Goal: Answer question/provide support: Share knowledge or assist other users

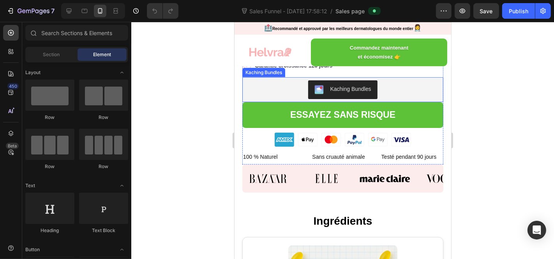
scroll to position [433, 0]
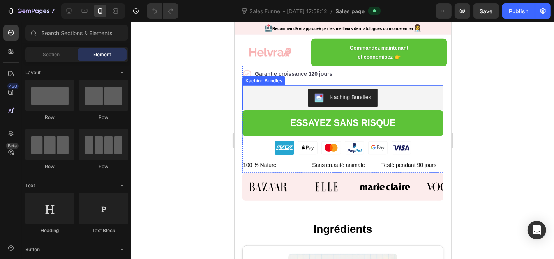
click at [356, 101] on div "Kaching Bundles" at bounding box center [350, 97] width 41 height 8
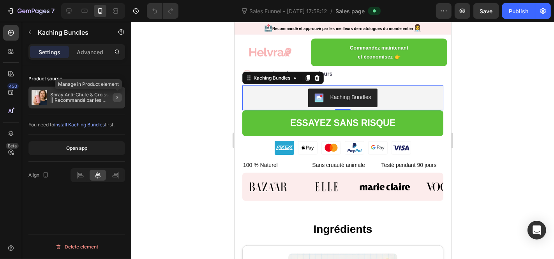
click at [116, 95] on icon "button" at bounding box center [117, 97] width 6 height 6
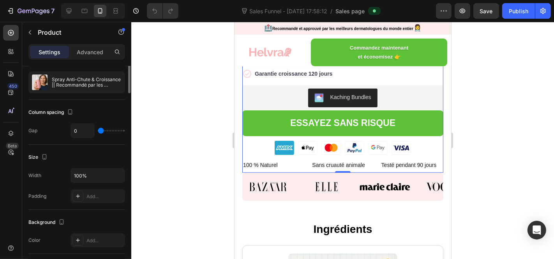
scroll to position [0, 0]
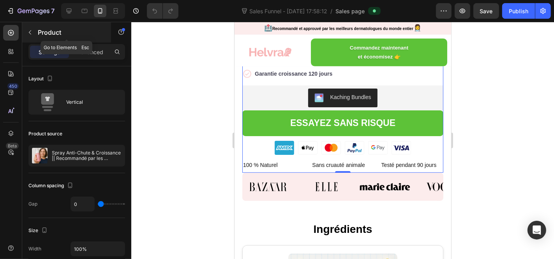
click at [26, 32] on button "button" at bounding box center [30, 32] width 12 height 12
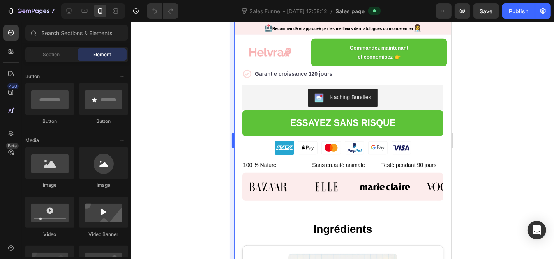
scroll to position [130, 0]
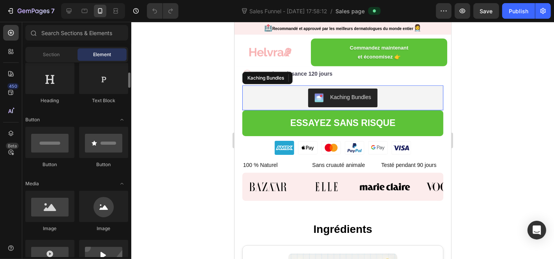
click at [316, 102] on img "Kaching Bundles" at bounding box center [318, 97] width 9 height 9
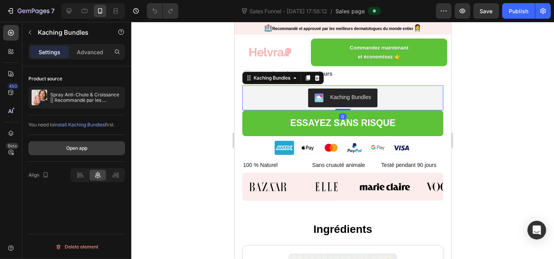
click at [86, 147] on div "Open app" at bounding box center [76, 148] width 21 height 7
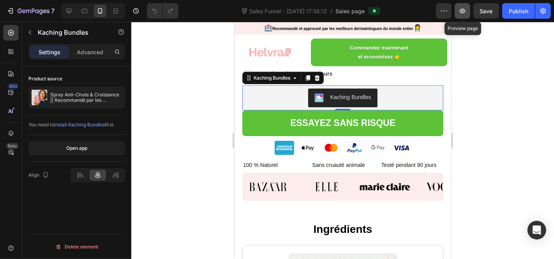
click at [468, 12] on button "button" at bounding box center [463, 11] width 16 height 16
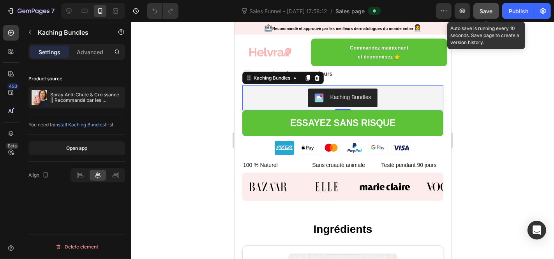
click at [486, 8] on span "Save" at bounding box center [486, 11] width 13 height 7
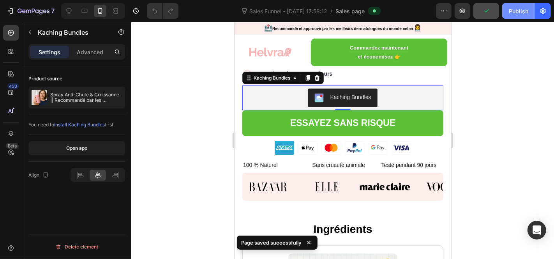
click at [515, 7] on div "Publish" at bounding box center [518, 11] width 19 height 8
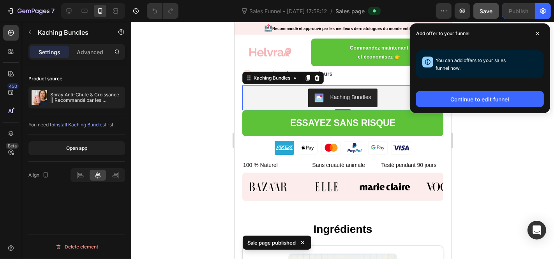
click at [535, 33] on span at bounding box center [538, 33] width 12 height 12
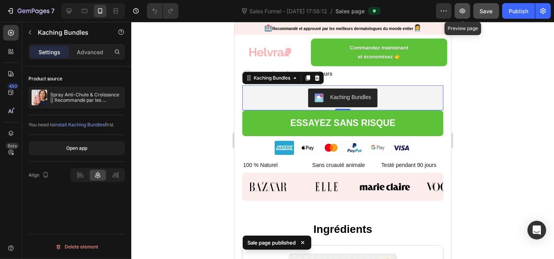
click at [460, 12] on icon "button" at bounding box center [463, 11] width 8 height 8
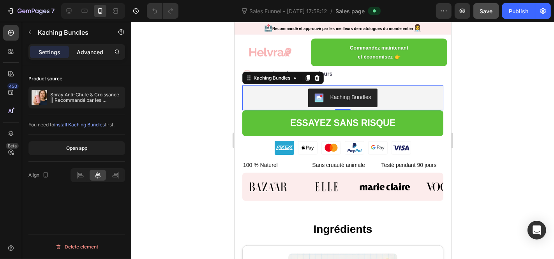
click at [97, 56] on div "Advanced" at bounding box center [90, 52] width 39 height 12
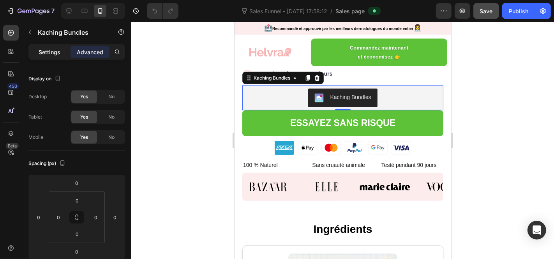
click at [58, 51] on p "Settings" at bounding box center [50, 52] width 22 height 8
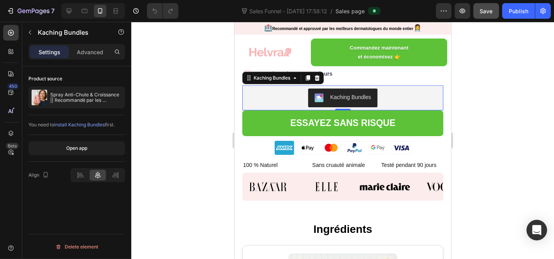
click at [532, 228] on div "Open Intercom Messenger" at bounding box center [537, 230] width 21 height 21
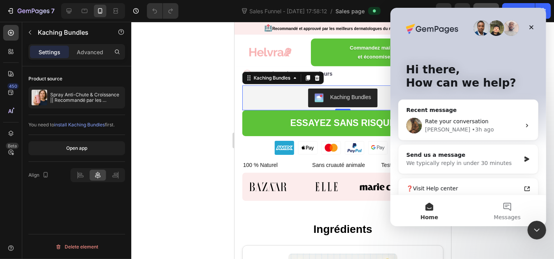
scroll to position [0, 0]
click at [511, 205] on button "Messages" at bounding box center [507, 210] width 78 height 31
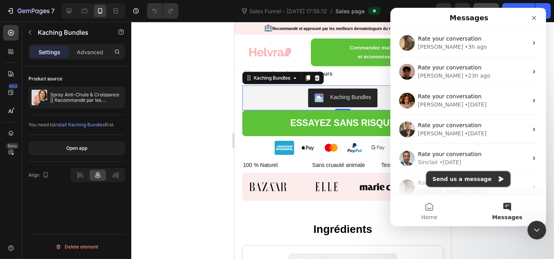
click at [498, 179] on icon "Intercom messenger" at bounding box center [501, 179] width 6 height 6
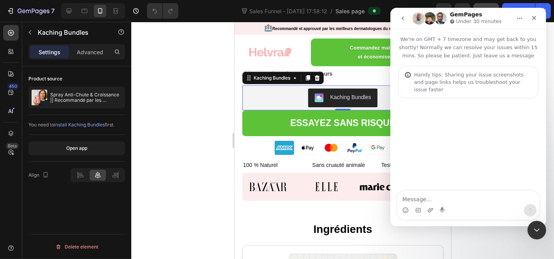
click at [467, 202] on textarea "Message…" at bounding box center [468, 197] width 143 height 13
type textarea "H"
type textarea "h"
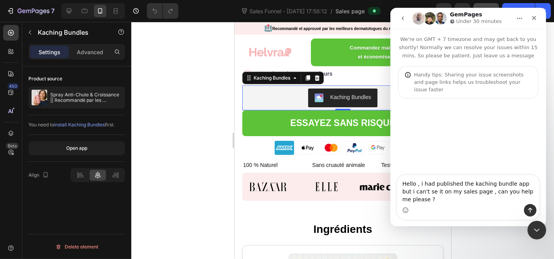
type textarea "Hello , i had published the kaching bundle app but i can't se it on my sales pa…"
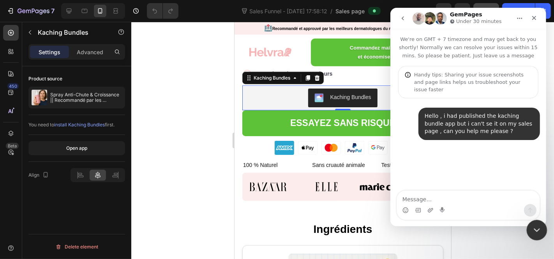
click at [542, 229] on div "Close Intercom Messenger" at bounding box center [536, 229] width 19 height 19
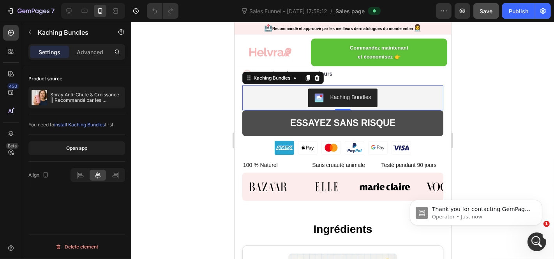
scroll to position [38, 0]
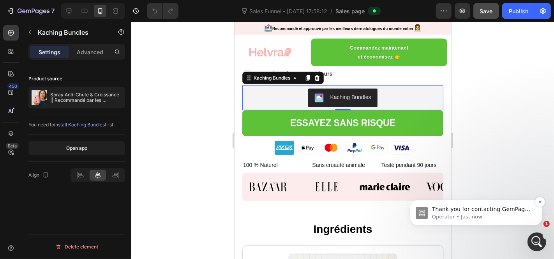
click at [507, 212] on p "Thank you for contacting GemPages Support! 👋 ​ Our support team will assist you…" at bounding box center [482, 209] width 101 height 8
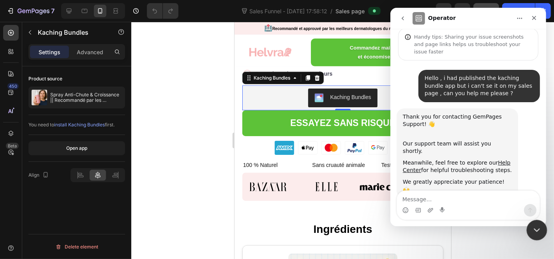
drag, startPoint x: 1046, startPoint y: 437, endPoint x: 538, endPoint y: 227, distance: 549.8
click at [538, 227] on icon "Close Intercom Messenger" at bounding box center [535, 228] width 9 height 9
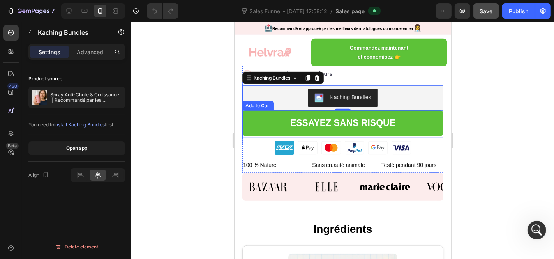
scroll to position [606, 0]
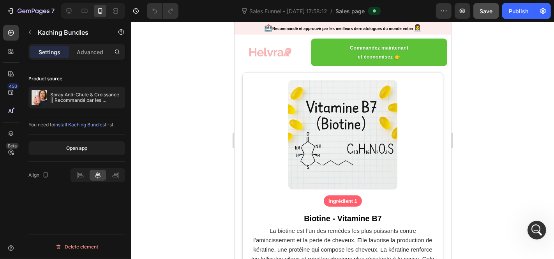
click at [92, 125] on span "install Kaching Bundles" at bounding box center [79, 125] width 51 height 6
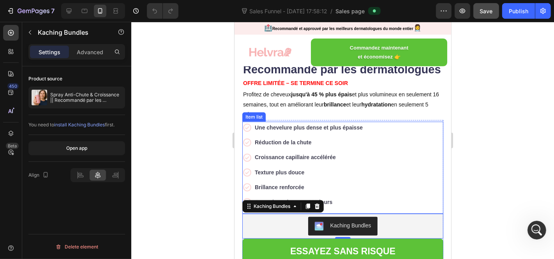
scroll to position [130, 0]
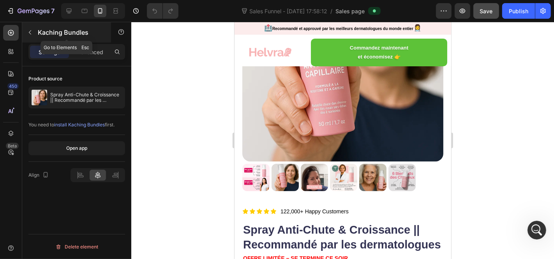
click at [30, 31] on icon "button" at bounding box center [30, 32] width 2 height 4
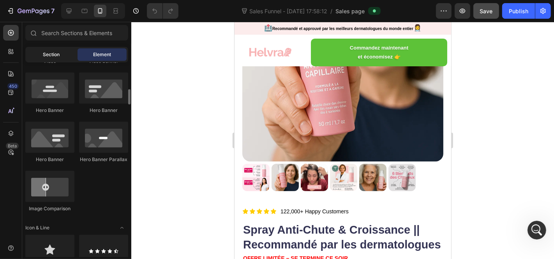
scroll to position [173, 0]
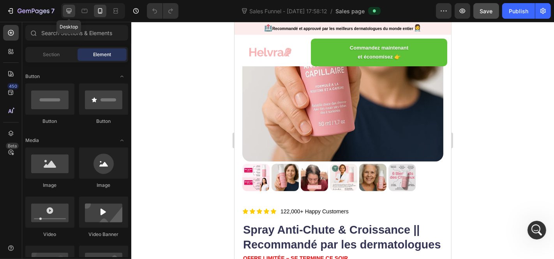
click at [69, 6] on div at bounding box center [69, 11] width 12 height 12
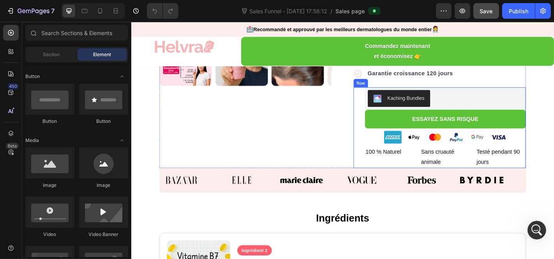
scroll to position [287, 0]
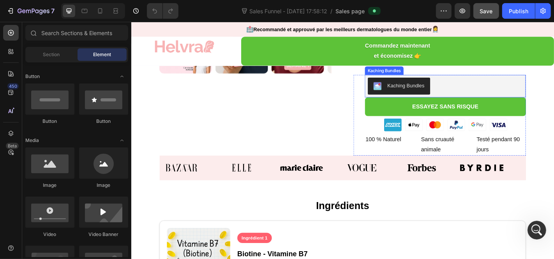
click at [452, 94] on div "Kaching Bundles" at bounding box center [434, 92] width 41 height 8
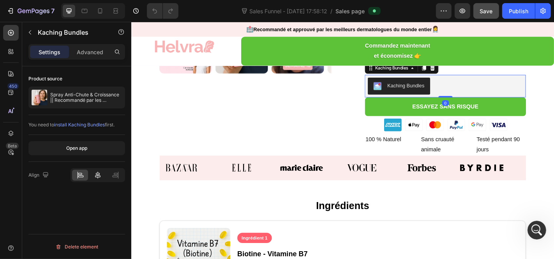
click at [101, 172] on icon at bounding box center [98, 175] width 8 height 8
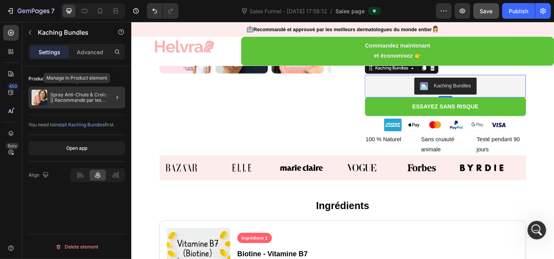
click at [93, 97] on p "Spray Anti-Chute & Croissance || Recommandé par les dermatologues" at bounding box center [86, 97] width 72 height 11
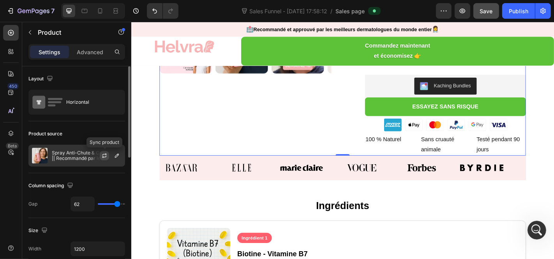
click at [108, 152] on button "button" at bounding box center [104, 155] width 9 height 9
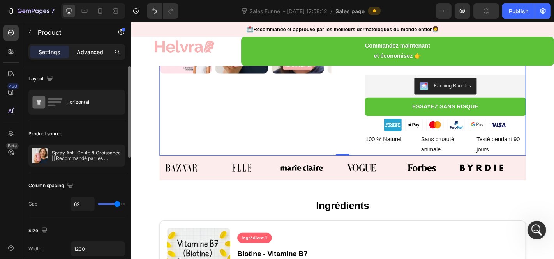
click at [102, 53] on p "Advanced" at bounding box center [90, 52] width 27 height 8
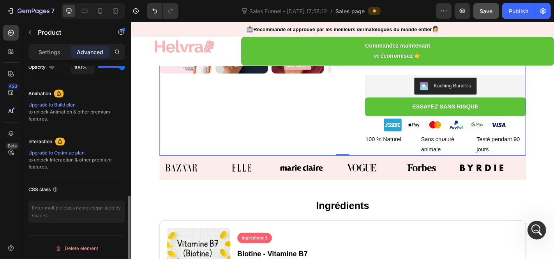
scroll to position [195, 0]
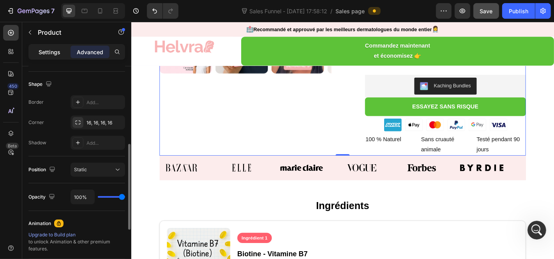
click at [63, 54] on div "Settings" at bounding box center [49, 52] width 39 height 12
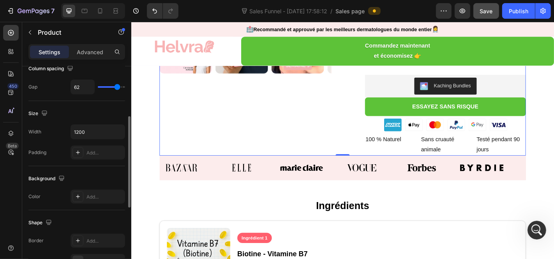
scroll to position [0, 0]
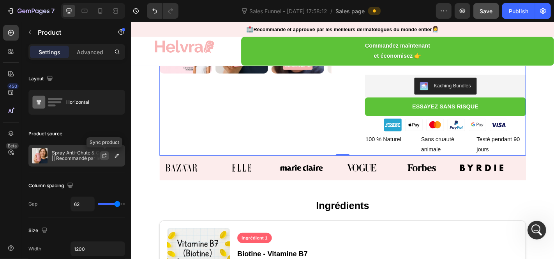
click at [106, 154] on icon "button" at bounding box center [105, 154] width 4 height 2
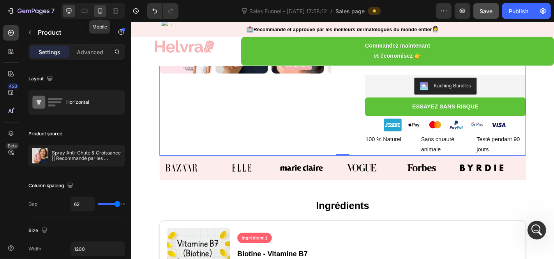
click at [98, 12] on icon at bounding box center [100, 11] width 8 height 8
type input "0"
type input "100%"
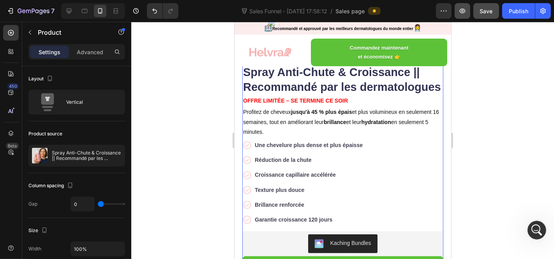
scroll to position [214, 0]
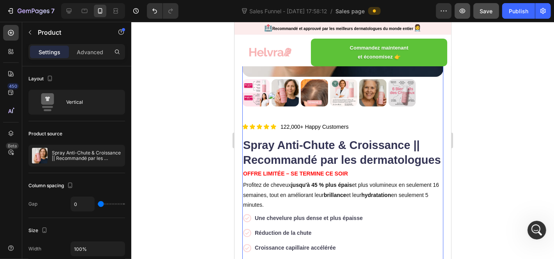
click at [468, 14] on button "button" at bounding box center [463, 11] width 16 height 16
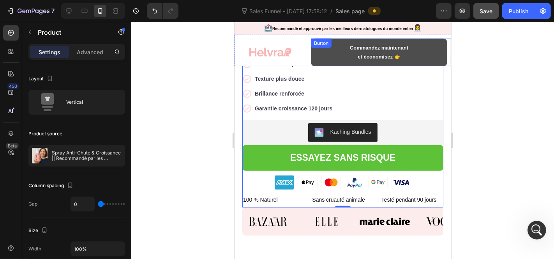
scroll to position [388, 0]
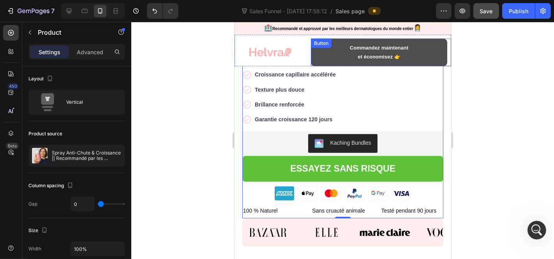
click at [322, 61] on button "Commandez maintenant et économisez 👉" at bounding box center [379, 52] width 136 height 28
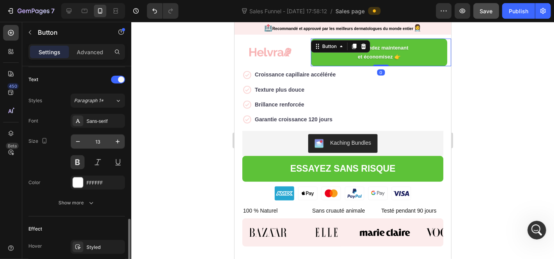
scroll to position [383, 0]
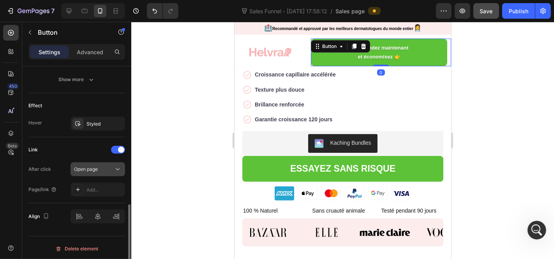
click at [97, 170] on span "Open page" at bounding box center [86, 169] width 24 height 6
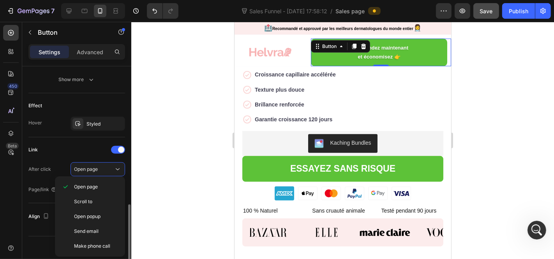
click at [75, 148] on div "Link" at bounding box center [76, 149] width 97 height 12
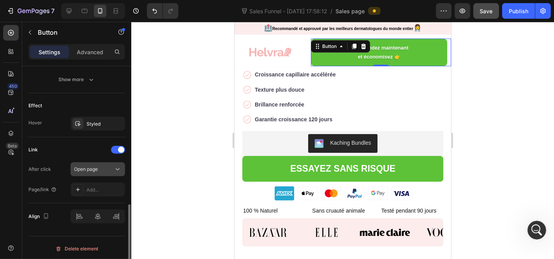
click at [99, 166] on div "Open page" at bounding box center [94, 169] width 40 height 7
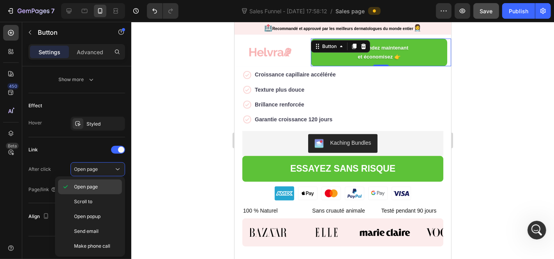
click at [91, 194] on div "Open page" at bounding box center [90, 201] width 64 height 15
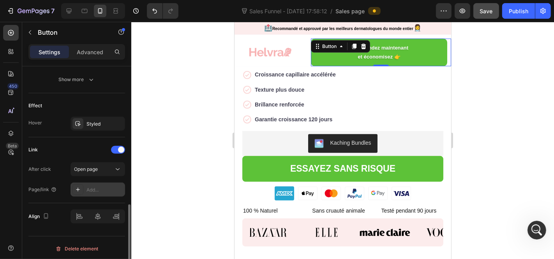
click at [89, 188] on div "Add..." at bounding box center [105, 189] width 37 height 7
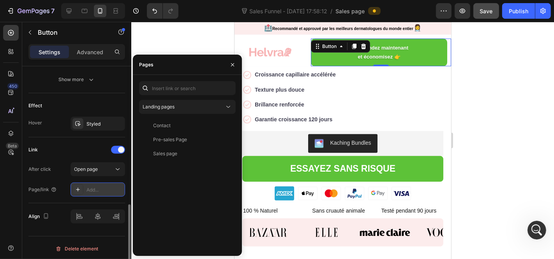
click at [73, 185] on div at bounding box center [78, 189] width 11 height 11
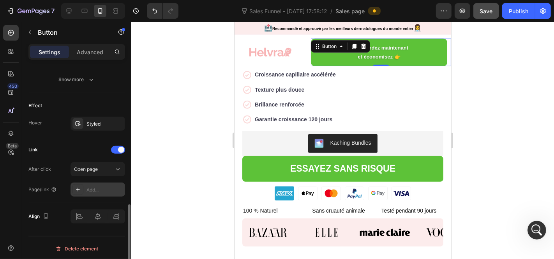
click at [73, 185] on div at bounding box center [78, 189] width 11 height 11
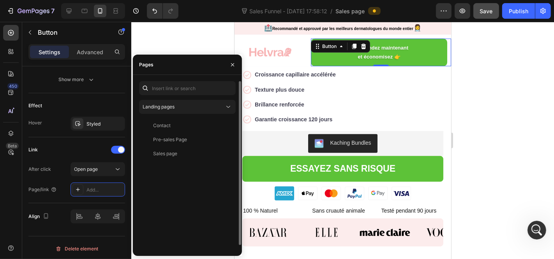
click at [186, 114] on div "Landing pages Contact View Pre-sales Page View Sales page View" at bounding box center [187, 167] width 97 height 173
click at [194, 106] on div "Landing pages" at bounding box center [184, 106] width 82 height 7
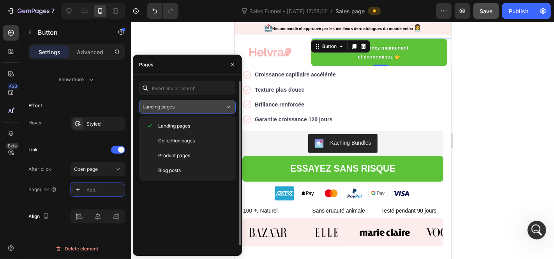
click at [184, 103] on div "Landing pages" at bounding box center [188, 107] width 90 height 8
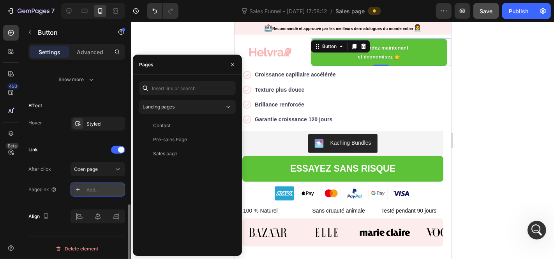
click at [97, 186] on div "Add..." at bounding box center [105, 189] width 37 height 7
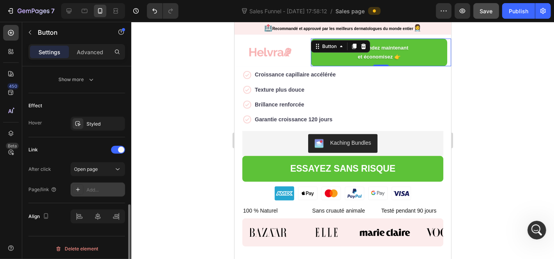
click at [97, 186] on div "Add..." at bounding box center [105, 189] width 37 height 7
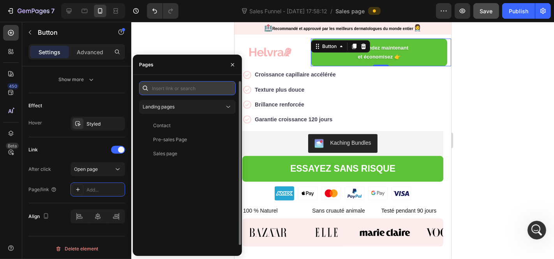
click at [200, 86] on input "text" at bounding box center [187, 88] width 97 height 14
paste input "[URL][DOMAIN_NAME]"
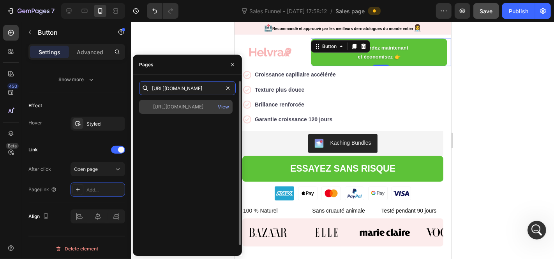
type input "[URL][DOMAIN_NAME]"
click at [204, 110] on div "[URL][DOMAIN_NAME]" at bounding box center [178, 106] width 50 height 7
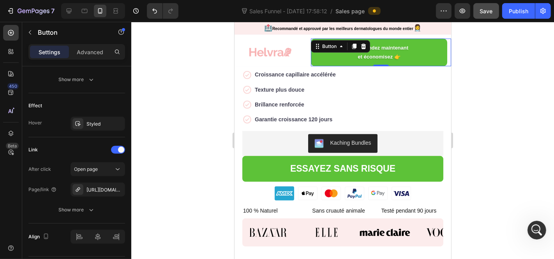
click at [473, 74] on div at bounding box center [342, 140] width 423 height 237
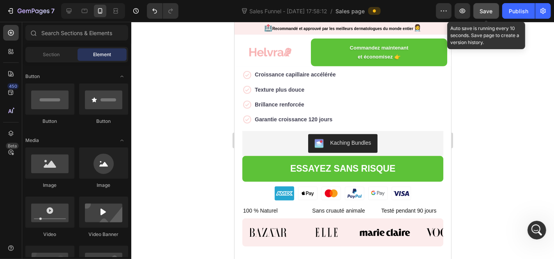
click at [488, 11] on span "Save" at bounding box center [486, 11] width 13 height 7
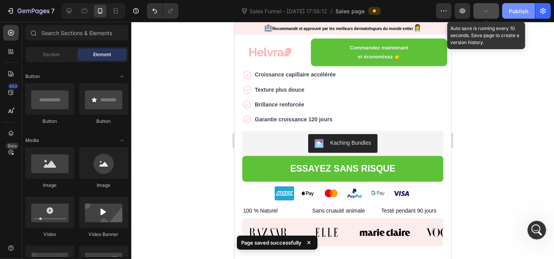
click at [521, 7] on div "Publish" at bounding box center [518, 11] width 19 height 8
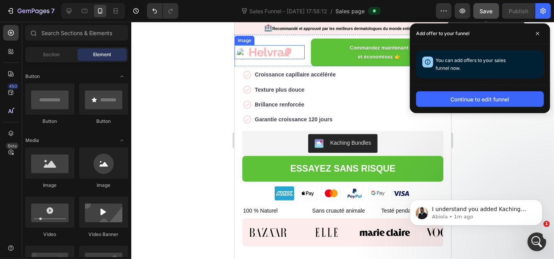
scroll to position [124, 0]
click at [527, 240] on div "Open Intercom Messenger" at bounding box center [536, 241] width 26 height 26
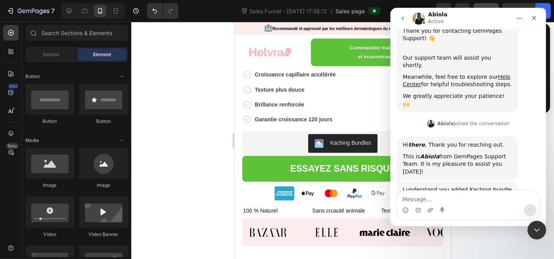
click at [473, 197] on textarea "Message…" at bounding box center [468, 197] width 143 height 13
type textarea "yes"
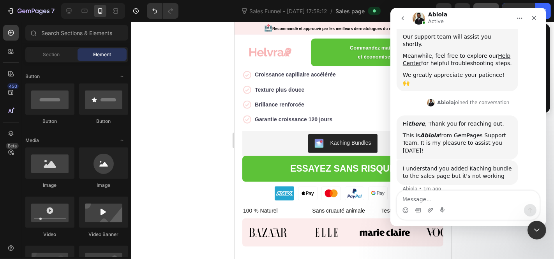
scroll to position [147, 0]
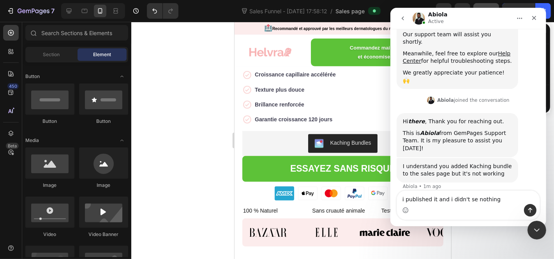
type textarea "i published it and i didn't se nothing"
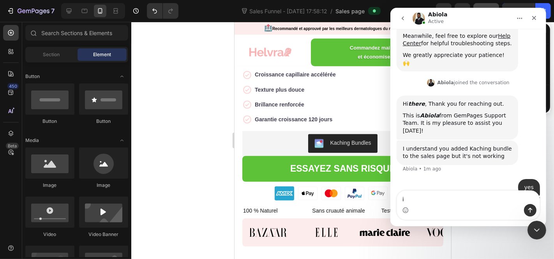
type textarea "i"
type textarea "the app from shopify is already activated"
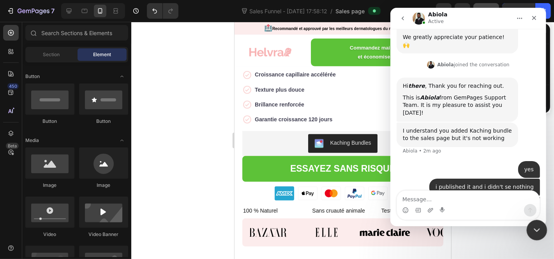
click at [531, 225] on div "Close Intercom Messenger" at bounding box center [536, 229] width 19 height 19
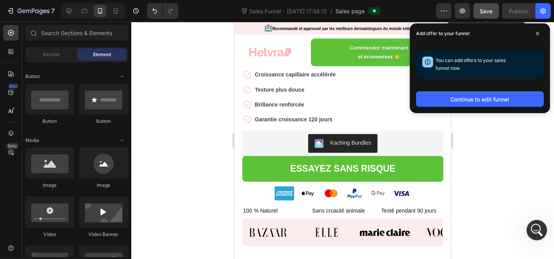
click at [542, 222] on div "Open Intercom Messenger" at bounding box center [536, 229] width 26 height 26
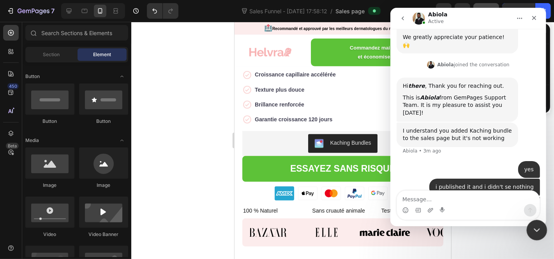
click at [543, 223] on div "Close Intercom Messenger" at bounding box center [536, 229] width 19 height 19
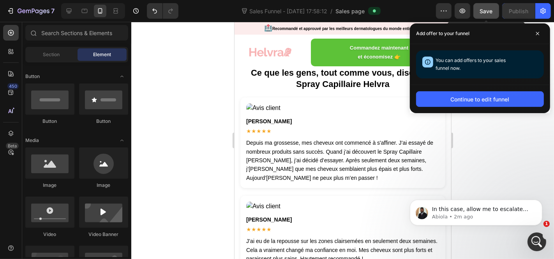
scroll to position [269, 0]
click at [536, 240] on icon "Open Intercom Messenger" at bounding box center [536, 240] width 13 height 13
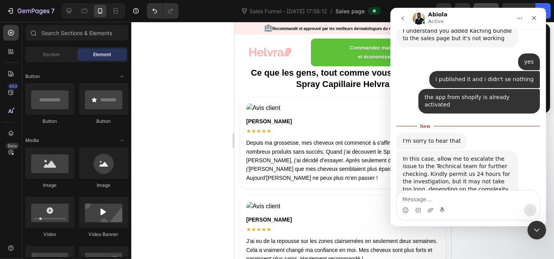
scroll to position [282, 0]
click at [427, 199] on textarea "Message…" at bounding box center [468, 197] width 143 height 13
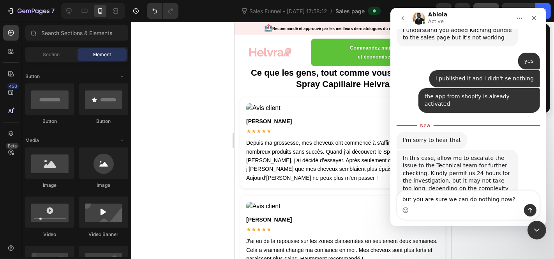
type textarea "but you are sure we can do nothing now?"
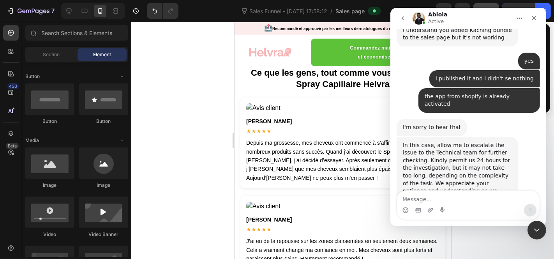
scroll to position [293, 0]
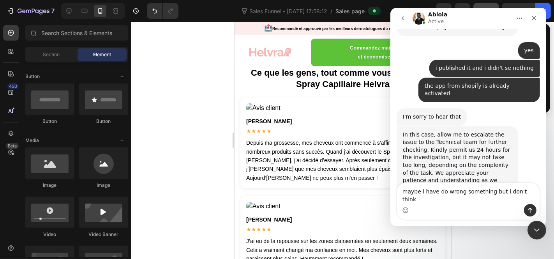
type textarea "maybe i have do wrong something but i don't think"
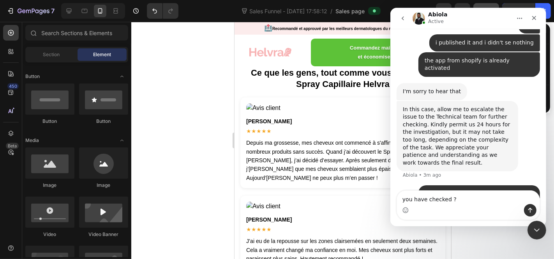
click at [400, 202] on textarea "you have checked ?" at bounding box center [468, 197] width 143 height 13
type textarea "do you have checked ?"
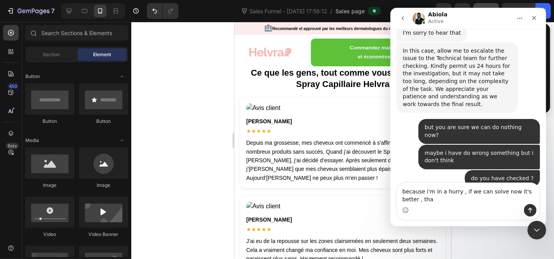
scroll to position [384, 0]
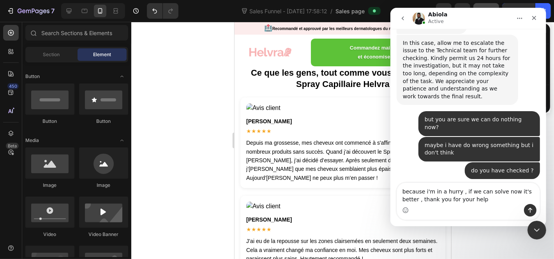
type textarea "because i'm in a hurry , if we can solve now it's better , thank you for your h…"
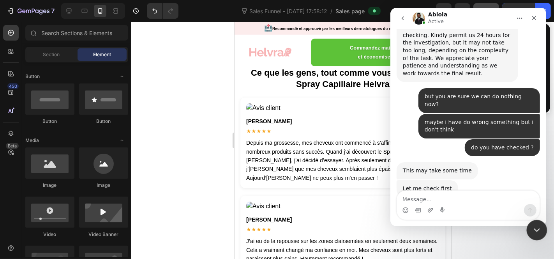
click at [539, 227] on icon "Close Intercom Messenger" at bounding box center [535, 228] width 9 height 9
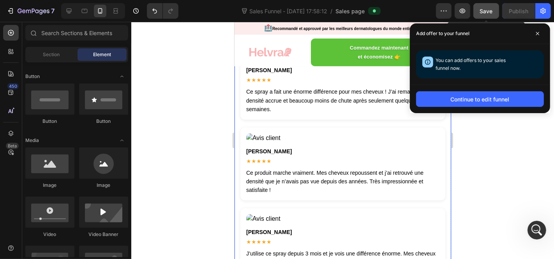
scroll to position [2971, 0]
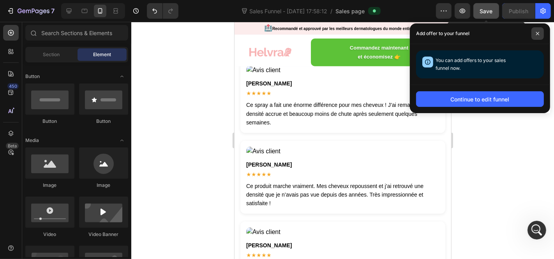
click at [536, 30] on span at bounding box center [538, 33] width 12 height 12
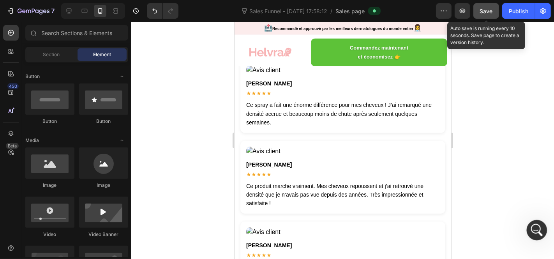
click at [537, 222] on div "Open Intercom Messenger" at bounding box center [536, 229] width 26 height 26
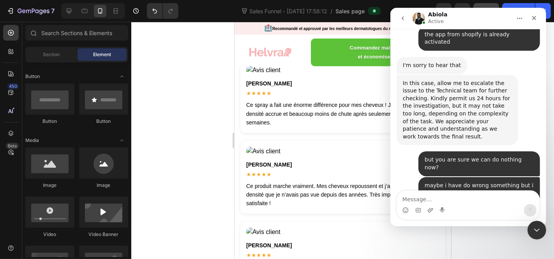
scroll to position [407, 0]
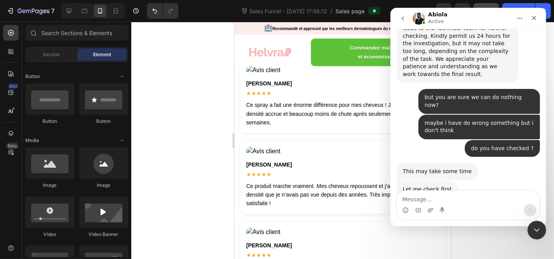
click html
drag, startPoint x: 544, startPoint y: 232, endPoint x: 1051, endPoint y: 446, distance: 550.6
click html
click at [538, 232] on icon "Close Intercom Messenger" at bounding box center [535, 228] width 9 height 9
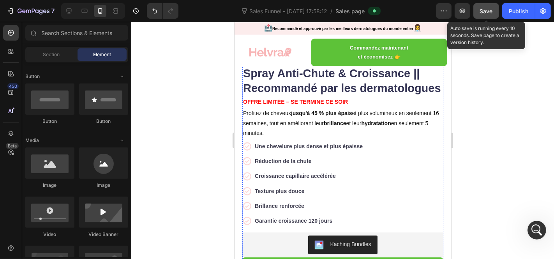
scroll to position [358, 0]
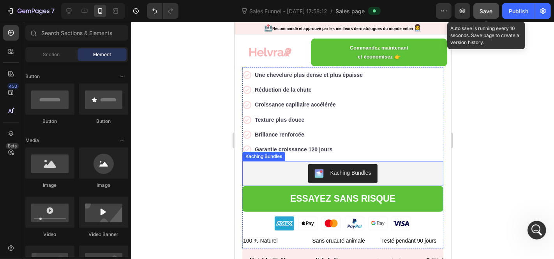
click at [364, 170] on div "Kaching Bundles" at bounding box center [342, 173] width 201 height 25
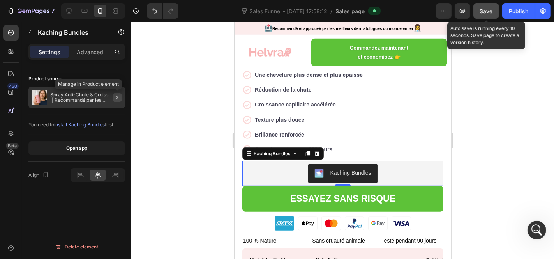
click at [118, 96] on icon "button" at bounding box center [117, 97] width 6 height 6
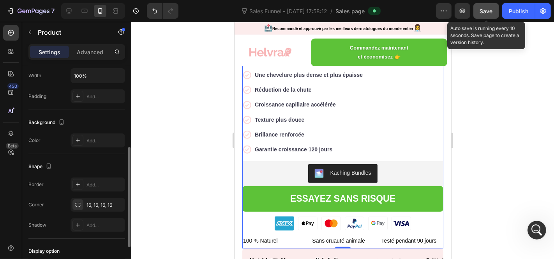
scroll to position [246, 0]
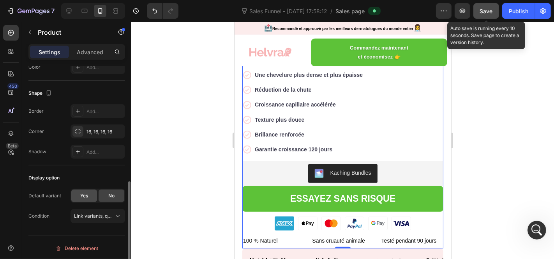
click at [85, 194] on span "Yes" at bounding box center [84, 195] width 8 height 7
click at [110, 198] on div "No" at bounding box center [112, 195] width 26 height 12
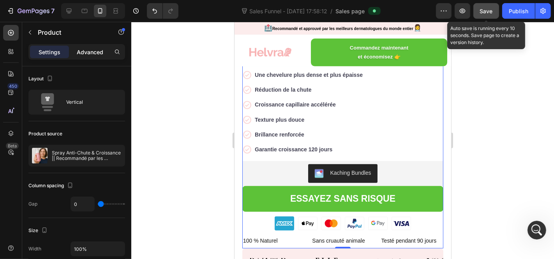
click at [90, 51] on p "Advanced" at bounding box center [90, 52] width 27 height 8
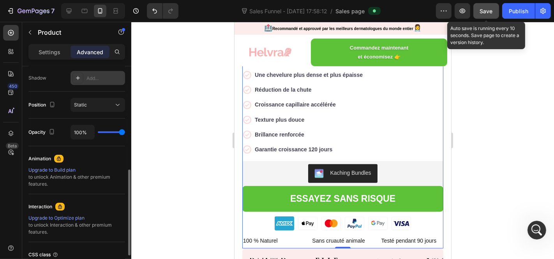
scroll to position [173, 0]
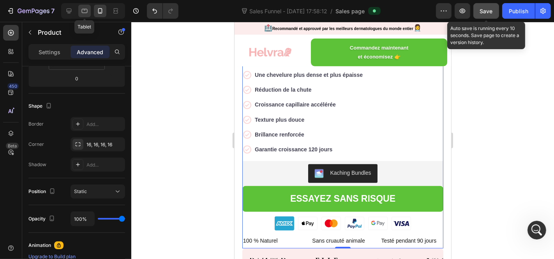
click at [82, 11] on icon at bounding box center [85, 11] width 8 height 8
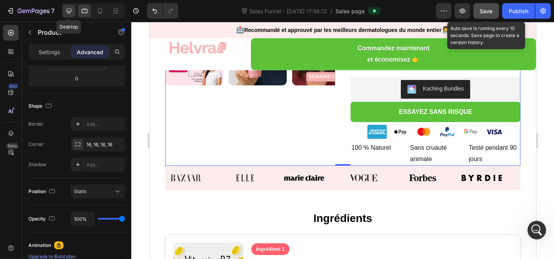
scroll to position [131, 0]
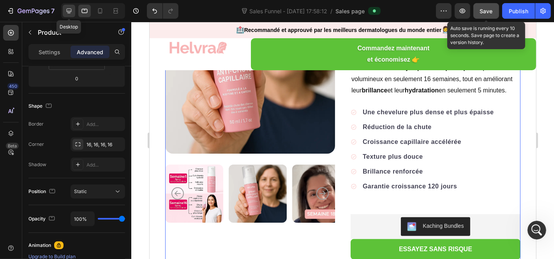
click at [71, 11] on icon at bounding box center [69, 11] width 8 height 8
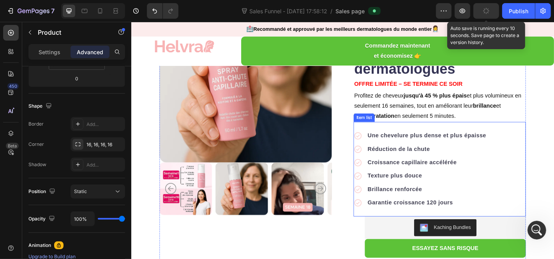
scroll to position [68, 0]
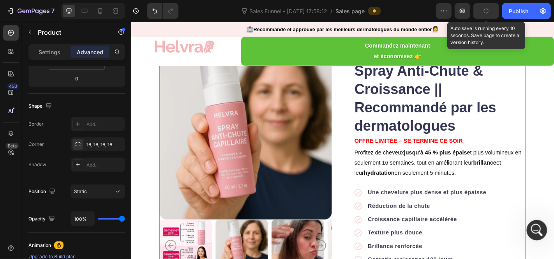
click at [533, 228] on icon "Open Intercom Messenger" at bounding box center [536, 229] width 13 height 13
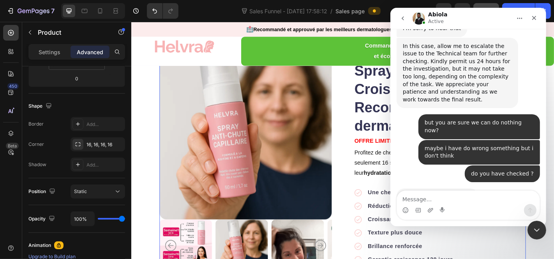
scroll to position [407, 0]
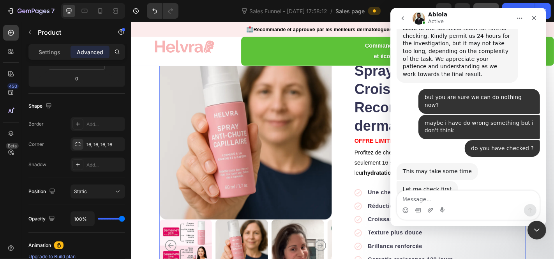
click at [441, 195] on textarea "Message…" at bounding box center [468, 197] width 143 height 13
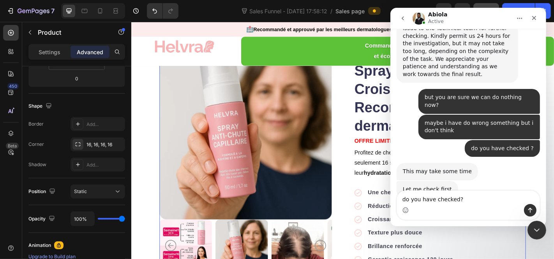
type textarea "do you have checked?"
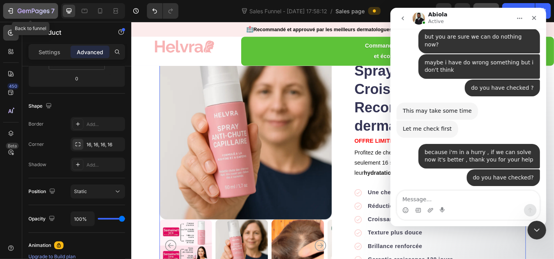
scroll to position [467, 0]
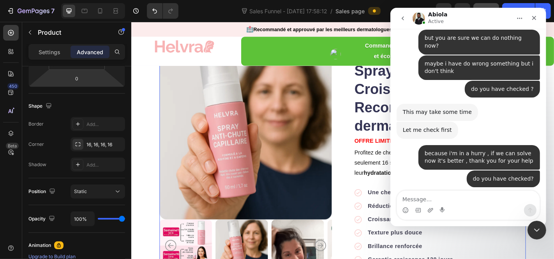
click at [452, 196] on textarea "Message…" at bounding box center [468, 197] width 143 height 13
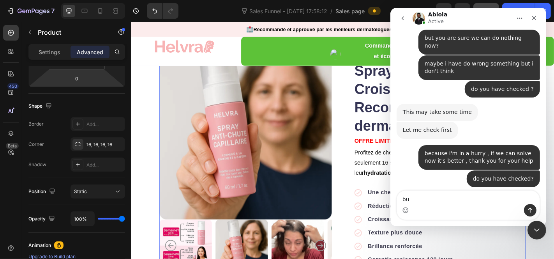
type textarea "b"
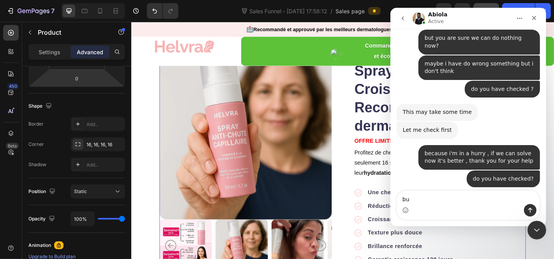
type textarea "b"
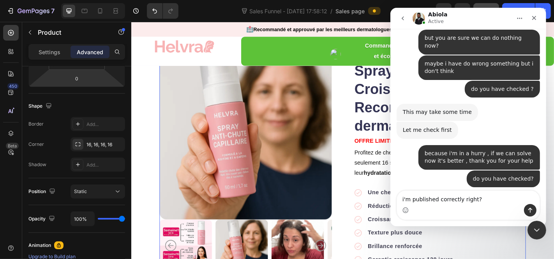
type textarea "i'm published correctly right?"
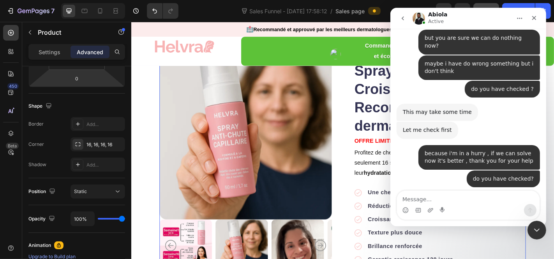
scroll to position [490, 0]
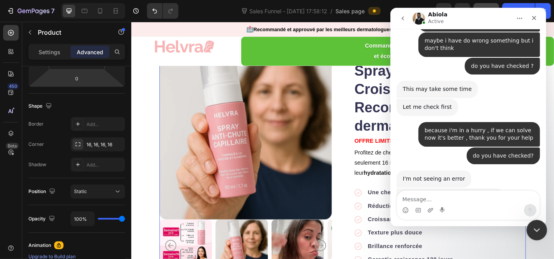
click at [533, 227] on icon "Close Intercom Messenger" at bounding box center [535, 228] width 9 height 9
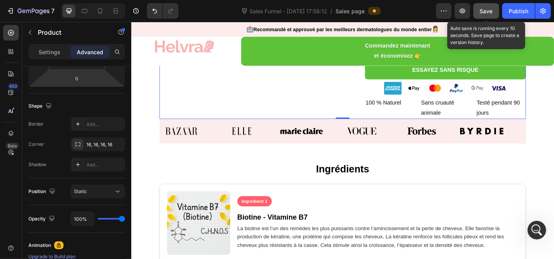
scroll to position [241, 0]
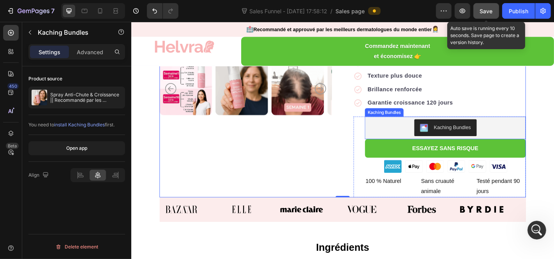
click at [422, 136] on div "Kaching Bundles" at bounding box center [479, 138] width 172 height 19
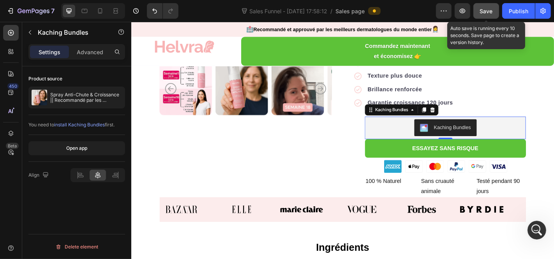
scroll to position [474, 0]
click at [85, 82] on div "Product source" at bounding box center [76, 79] width 97 height 12
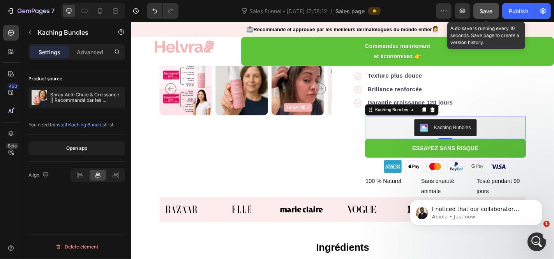
scroll to position [0, 0]
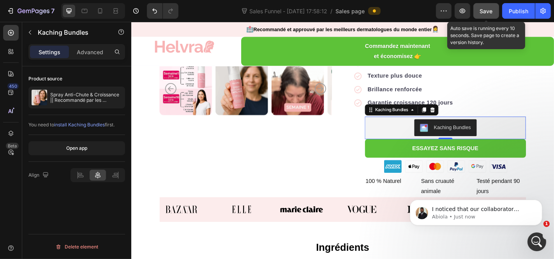
click at [85, 82] on div "Product source" at bounding box center [76, 79] width 97 height 12
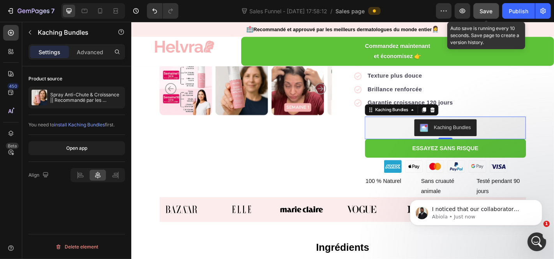
click at [84, 81] on div "Product source" at bounding box center [76, 79] width 97 height 12
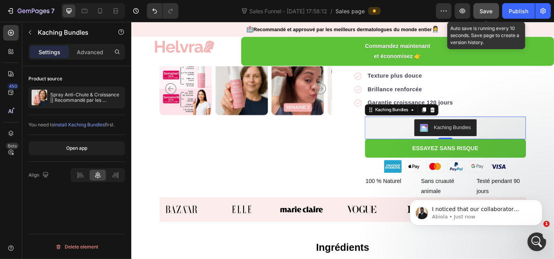
scroll to position [524, 0]
click at [72, 76] on div "Product source" at bounding box center [76, 79] width 97 height 12
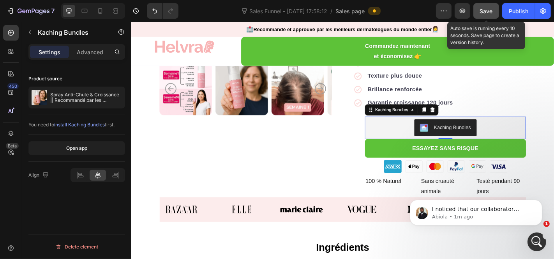
click at [72, 76] on div "Product source" at bounding box center [76, 79] width 97 height 12
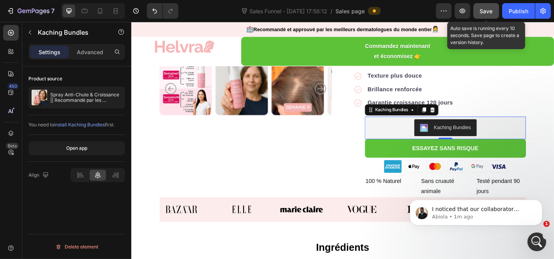
scroll to position [554, 0]
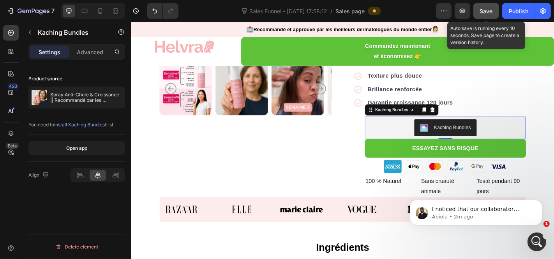
click at [72, 76] on div "Product source" at bounding box center [76, 79] width 97 height 12
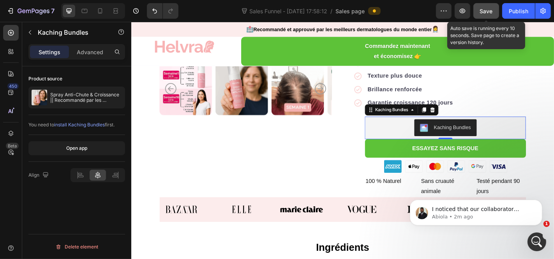
click at [72, 76] on div "Product source" at bounding box center [76, 79] width 97 height 12
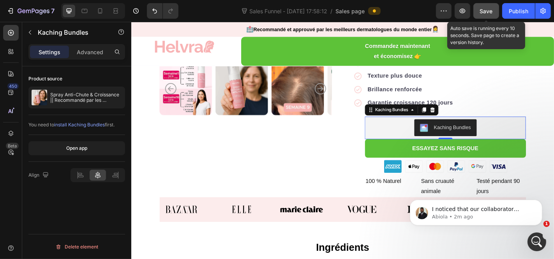
scroll to position [524, 0]
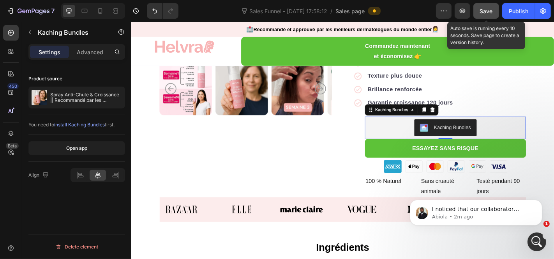
click at [72, 76] on div "Product source" at bounding box center [76, 79] width 97 height 12
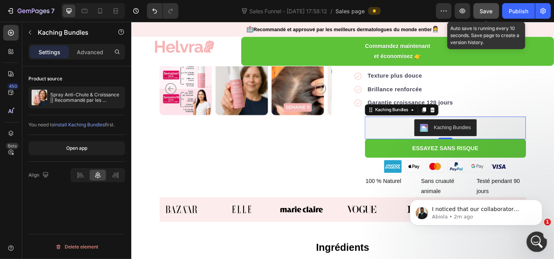
click at [534, 240] on icon "Open Intercom Messenger" at bounding box center [536, 240] width 13 height 13
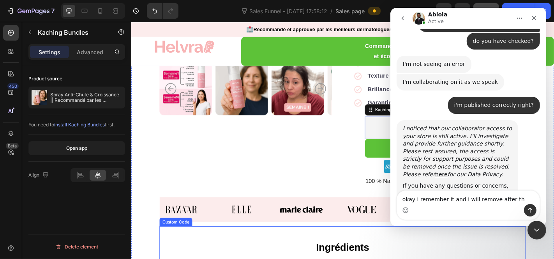
scroll to position [565, 0]
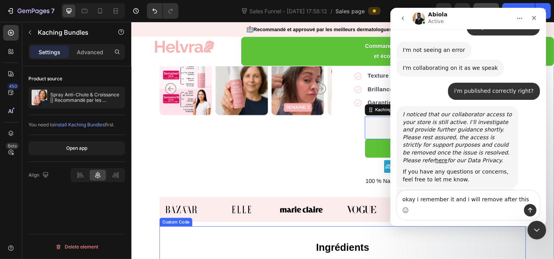
type textarea "okay i remember it and i will remove after this"
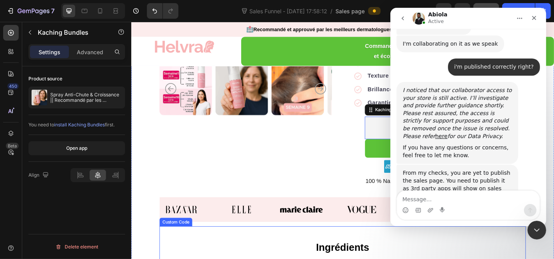
scroll to position [596, 0]
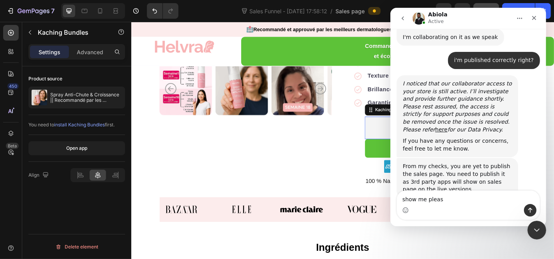
type textarea "show me please"
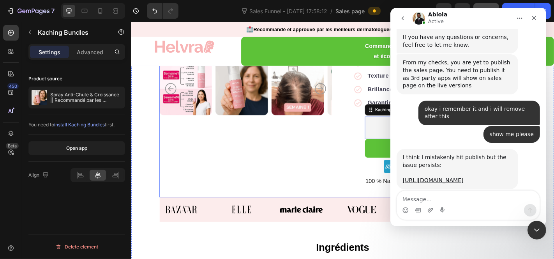
scroll to position [705, 0]
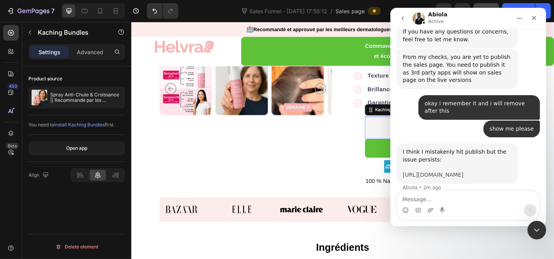
click at [464, 172] on link "[URL][DOMAIN_NAME]" at bounding box center [433, 175] width 61 height 6
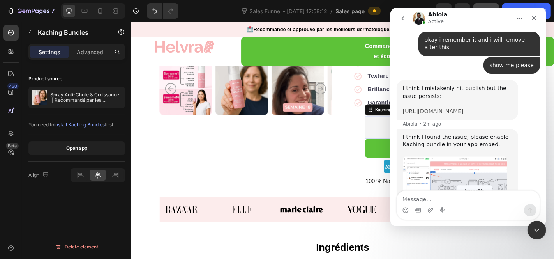
scroll to position [769, 0]
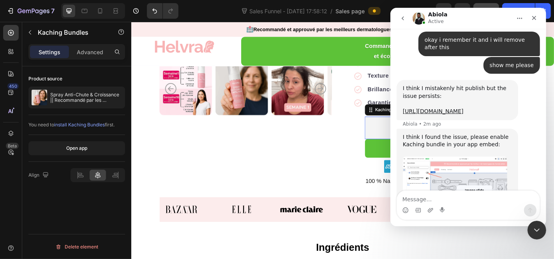
click at [455, 156] on img "Abiola says…" at bounding box center [455, 182] width 104 height 53
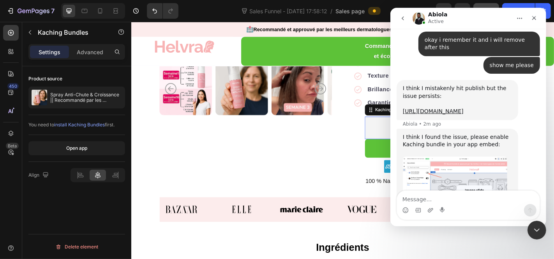
scroll to position [0, 0]
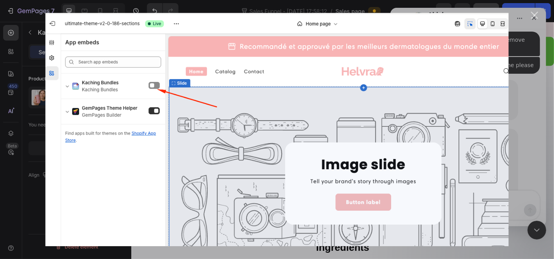
click at [441, 112] on img "Close" at bounding box center [278, 129] width 464 height 233
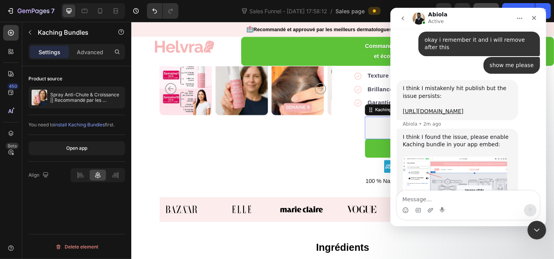
click at [450, 156] on img "Abiola says…" at bounding box center [455, 182] width 104 height 53
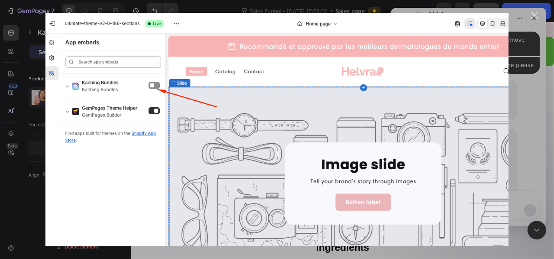
click at [407, 137] on img "Close" at bounding box center [278, 129] width 464 height 233
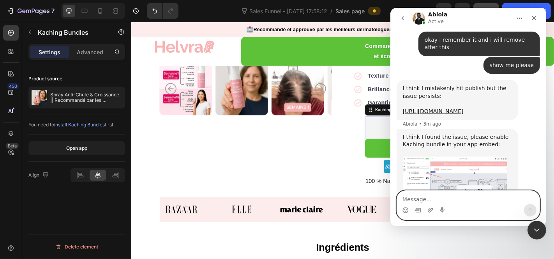
click at [432, 203] on textarea "Message…" at bounding box center [468, 197] width 143 height 13
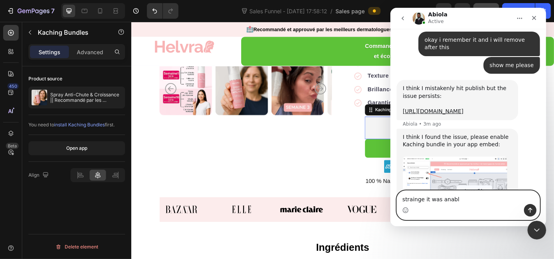
type textarea "strainge it was [PERSON_NAME]"
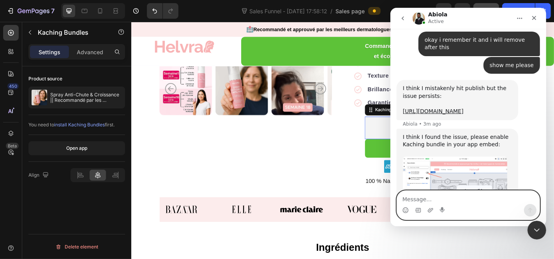
scroll to position [792, 0]
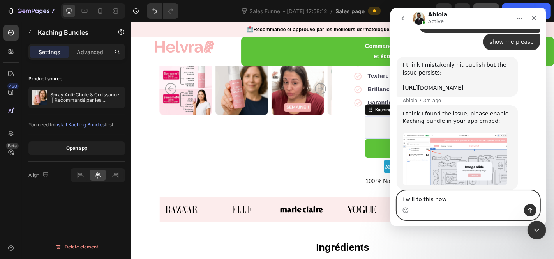
type textarea "i will to this now"
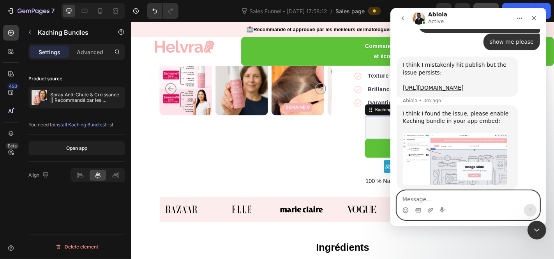
scroll to position [810, 0]
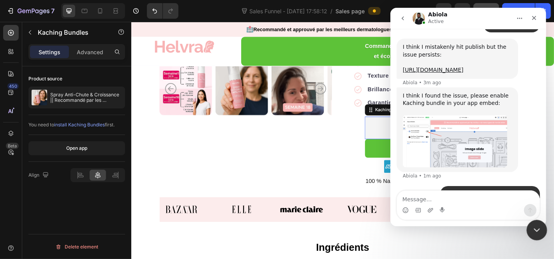
drag, startPoint x: 535, startPoint y: 227, endPoint x: 537, endPoint y: 221, distance: 6.4
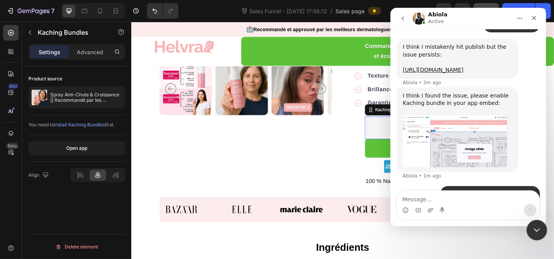
click at [535, 227] on icon "Close Intercom Messenger" at bounding box center [535, 228] width 9 height 9
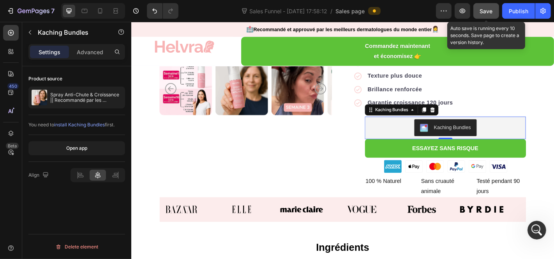
click at [494, 13] on button "Save" at bounding box center [487, 11] width 26 height 16
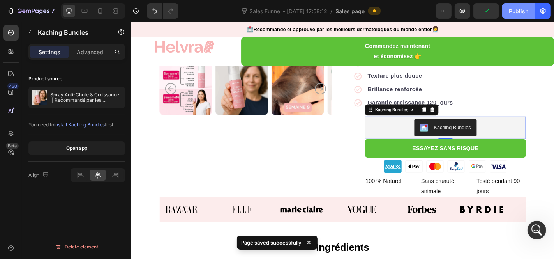
click at [513, 13] on div "Publish" at bounding box center [518, 11] width 19 height 8
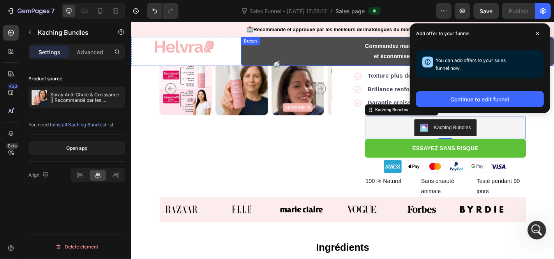
click at [339, 60] on link "Commandez maintenant et économisez 👉" at bounding box center [426, 54] width 346 height 32
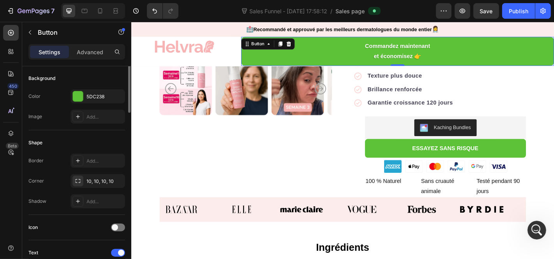
scroll to position [0, 0]
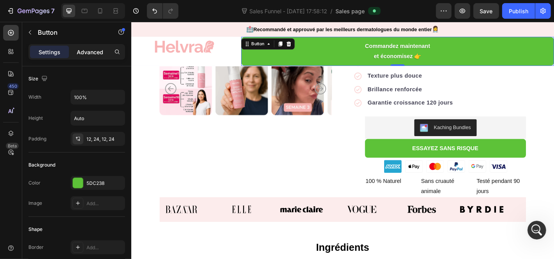
click at [92, 58] on div "Advanced" at bounding box center [90, 52] width 39 height 12
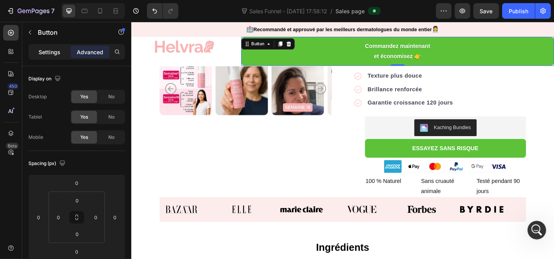
click at [51, 55] on p "Settings" at bounding box center [50, 52] width 22 height 8
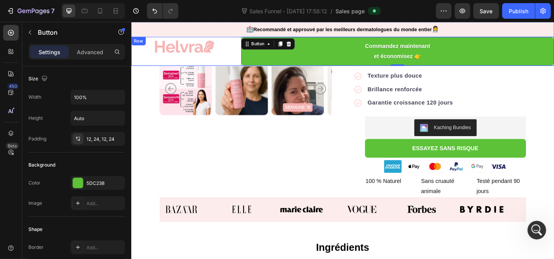
click at [159, 68] on div "Image" at bounding box center [188, 54] width 115 height 32
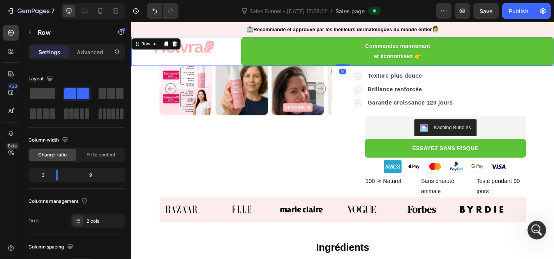
click at [94, 172] on div "9" at bounding box center [94, 175] width 60 height 11
click at [87, 176] on div "9" at bounding box center [94, 175] width 60 height 11
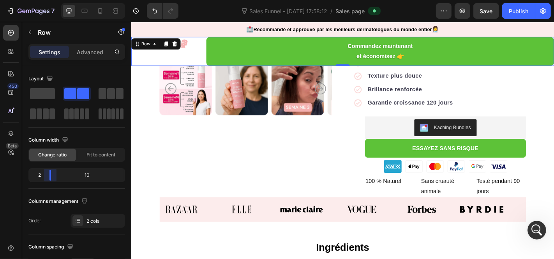
drag, startPoint x: 51, startPoint y: 176, endPoint x: 92, endPoint y: 23, distance: 158.6
click at [47, 0] on body "7 Sales Funnel - [DATE] 17:58:12 / Sales page Preview Save Publish 450 Beta Sec…" at bounding box center [277, 0] width 554 height 0
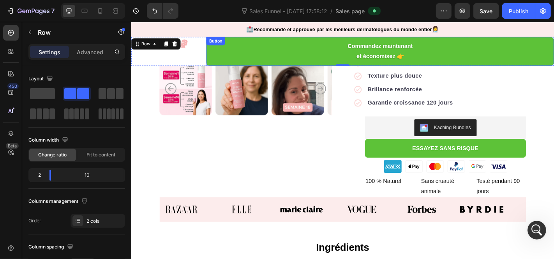
scroll to position [155, 0]
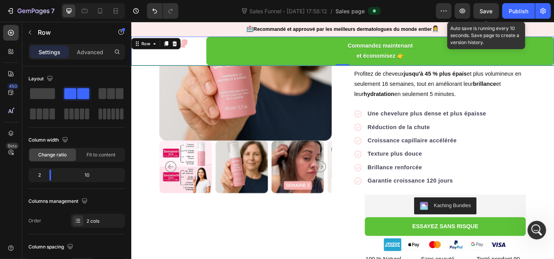
click at [491, 8] on span "Save" at bounding box center [486, 11] width 13 height 7
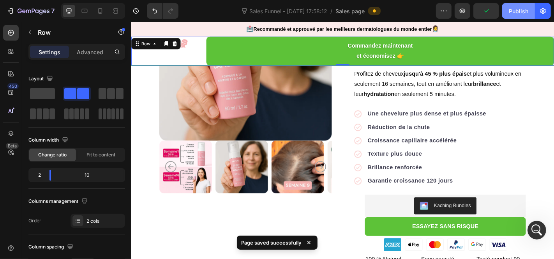
click at [515, 10] on div "Publish" at bounding box center [518, 11] width 19 height 8
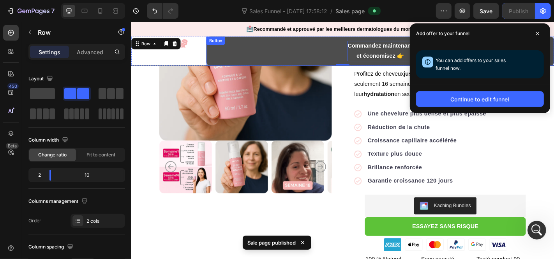
drag, startPoint x: 421, startPoint y: 56, endPoint x: 421, endPoint y: 51, distance: 4.7
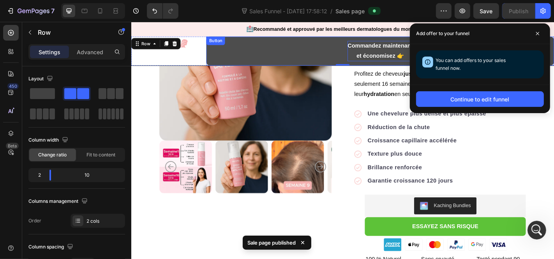
click at [421, 56] on p "Commandez maintenant et économisez 👉" at bounding box center [406, 53] width 72 height 23
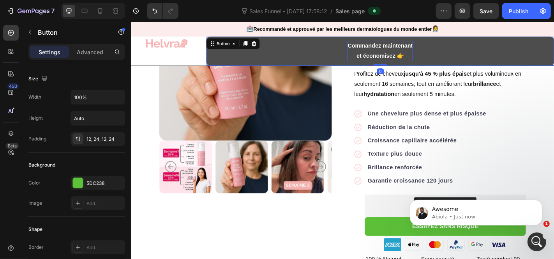
scroll to position [833, 0]
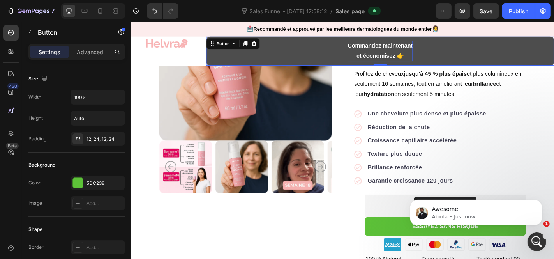
click at [371, 55] on p "Commandez maintenant et économisez 👉" at bounding box center [406, 53] width 72 height 23
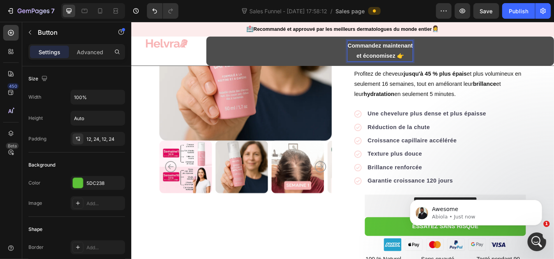
scroll to position [143, 0]
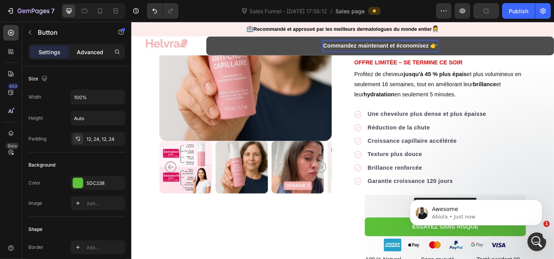
click at [82, 50] on p "Advanced" at bounding box center [90, 52] width 27 height 8
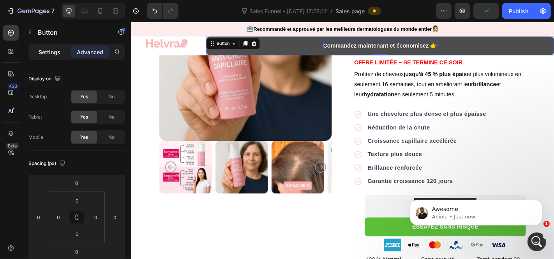
click at [58, 50] on p "Settings" at bounding box center [50, 52] width 22 height 8
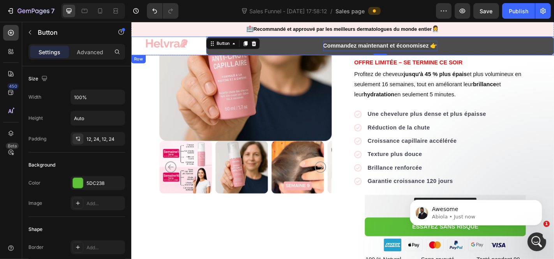
click at [154, 58] on div "Image" at bounding box center [169, 48] width 77 height 21
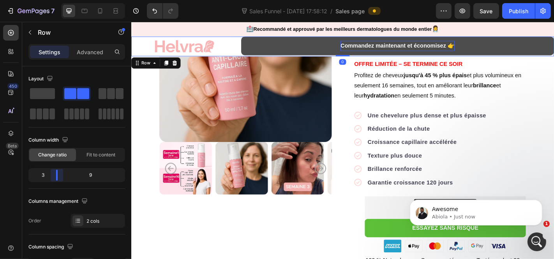
scroll to position [145, 0]
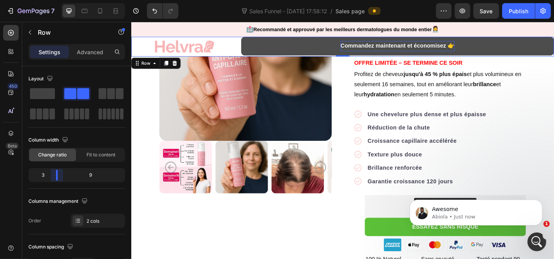
click at [50, 0] on body "7 Sales Funnel - [DATE] 17:58:12 / Sales page Preview Save Publish 450 Beta Sec…" at bounding box center [277, 0] width 554 height 0
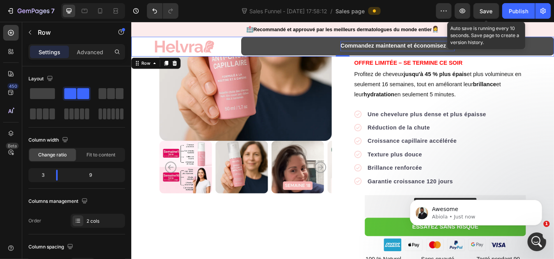
click at [490, 10] on span "Save" at bounding box center [486, 11] width 13 height 7
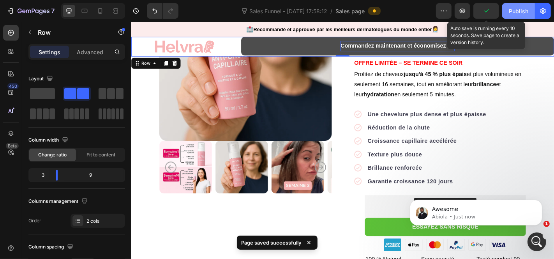
click at [526, 6] on button "Publish" at bounding box center [519, 11] width 33 height 16
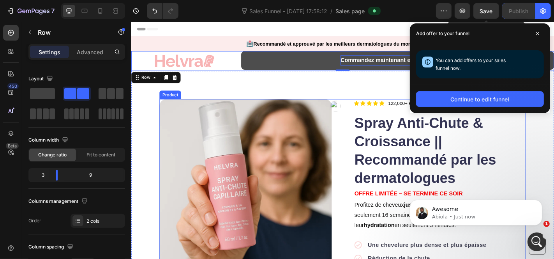
scroll to position [0, 0]
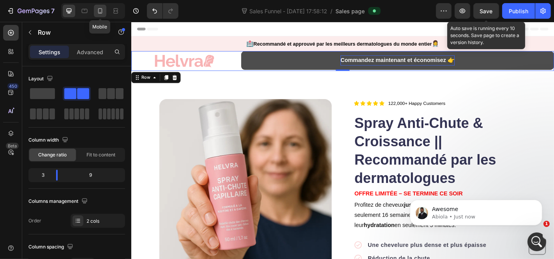
click at [101, 8] on icon at bounding box center [100, 11] width 8 height 8
type input "100%"
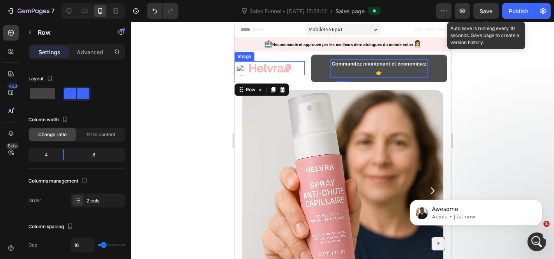
scroll to position [2, 0]
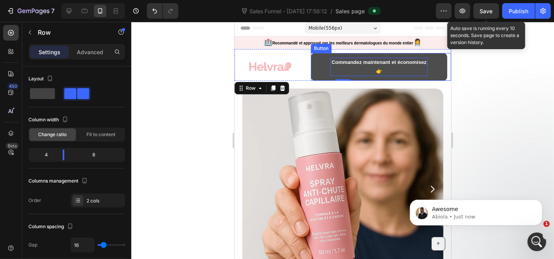
click at [321, 67] on link "Commandez maintenant et économisez 👉" at bounding box center [379, 67] width 136 height 28
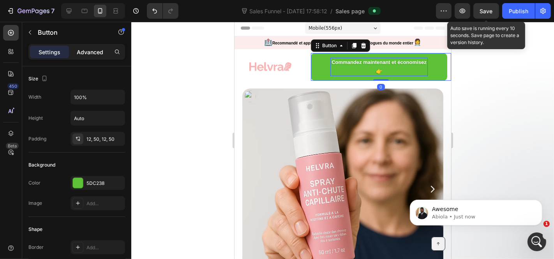
click at [76, 55] on div "Advanced" at bounding box center [90, 52] width 39 height 12
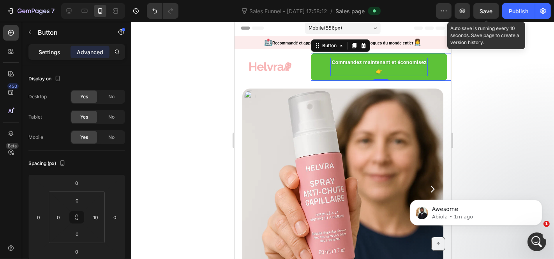
click at [58, 49] on p "Settings" at bounding box center [50, 52] width 22 height 8
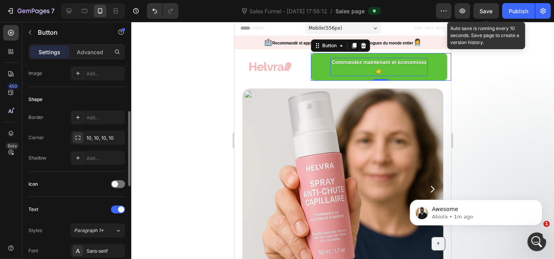
scroll to position [173, 0]
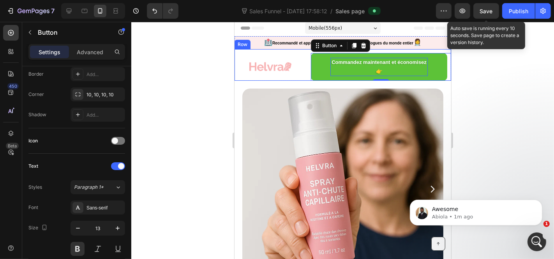
click at [247, 78] on div "Image" at bounding box center [269, 67] width 70 height 28
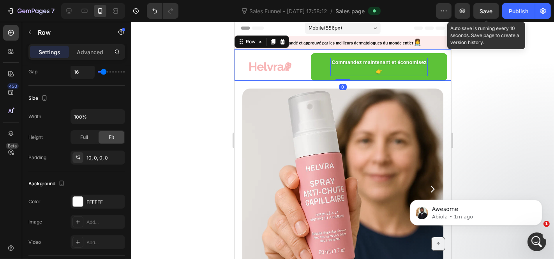
scroll to position [0, 0]
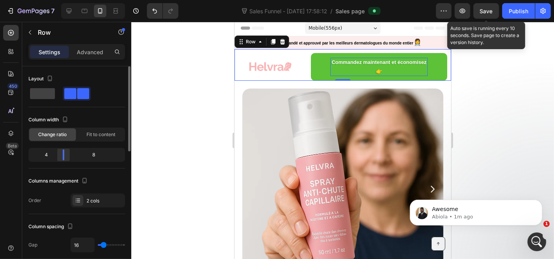
drag, startPoint x: 65, startPoint y: 153, endPoint x: 61, endPoint y: 155, distance: 4.4
click at [57, 0] on body "7 Sales Funnel - [DATE] 17:58:12 / Sales page Preview Save Auto save is running…" at bounding box center [277, 0] width 554 height 0
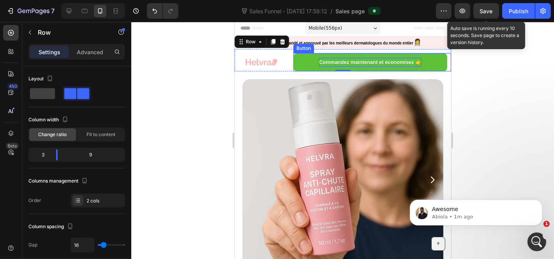
click at [384, 61] on p "Commandez maintenant et économisez 👉" at bounding box center [370, 61] width 103 height 9
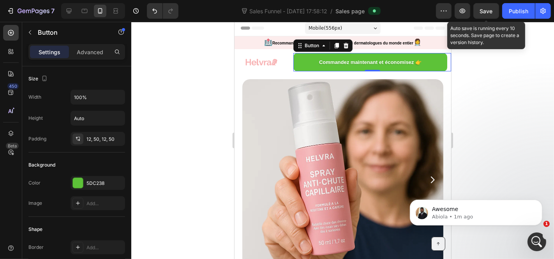
click at [490, 8] on span "Save" at bounding box center [486, 11] width 13 height 7
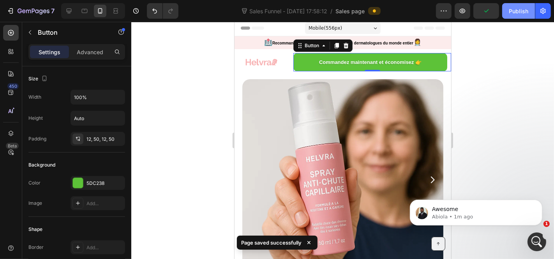
click at [510, 10] on button "Publish" at bounding box center [519, 11] width 33 height 16
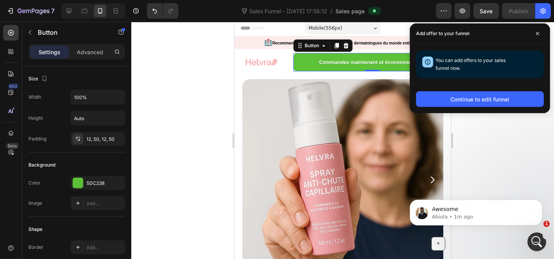
drag, startPoint x: 538, startPoint y: 34, endPoint x: 533, endPoint y: 42, distance: 9.4
click at [538, 34] on icon at bounding box center [538, 34] width 4 height 4
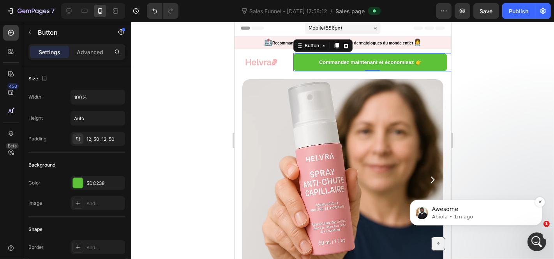
click at [508, 212] on div "Awesome" at bounding box center [482, 209] width 103 height 10
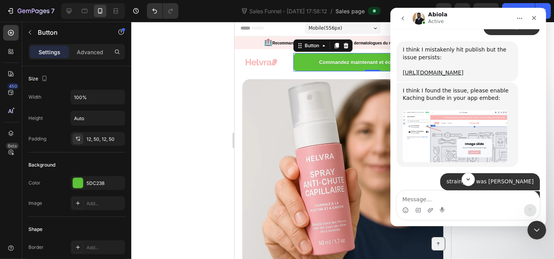
scroll to position [838, 0]
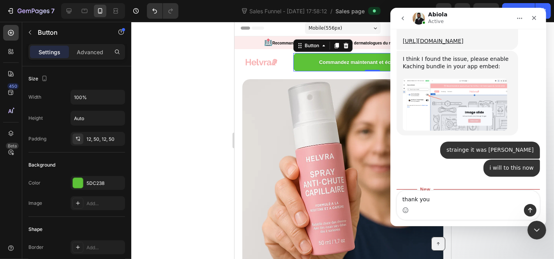
type textarea "thank you"
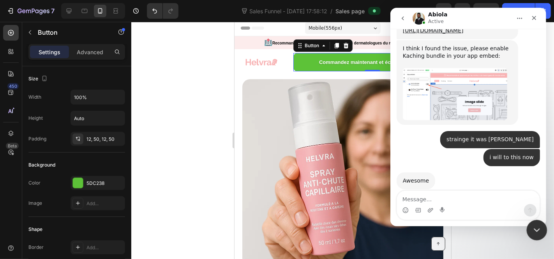
click at [538, 228] on icon "Close Intercom Messenger" at bounding box center [535, 228] width 5 height 3
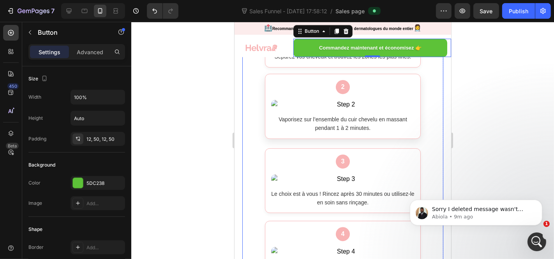
scroll to position [1906, 0]
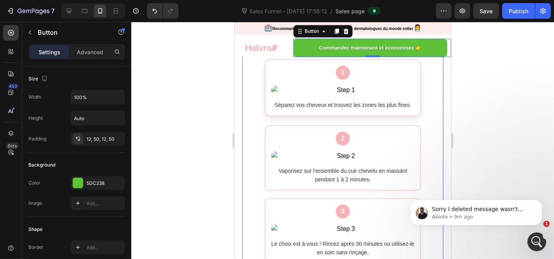
click at [361, 87] on div "1 Séparez vos cheveux et trouvez les zones les plus fines." at bounding box center [343, 87] width 156 height 56
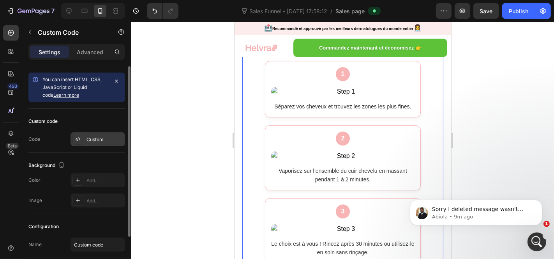
click at [97, 143] on div "Custom" at bounding box center [98, 139] width 55 height 14
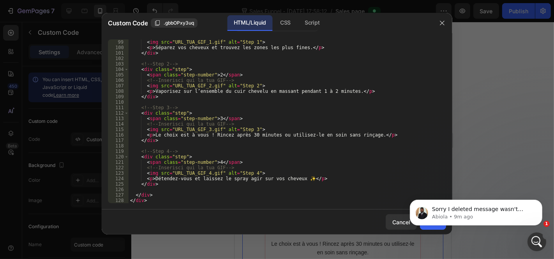
scroll to position [483, 0]
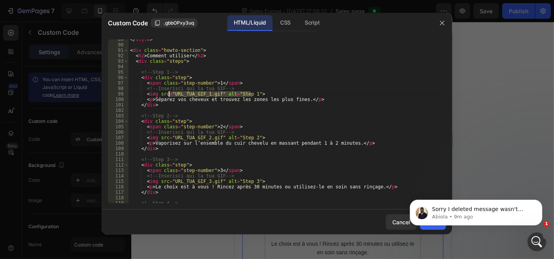
drag, startPoint x: 250, startPoint y: 94, endPoint x: 169, endPoint y: 93, distance: 81.5
click at [169, 93] on div "</ style > < div class = "howto-section" > < h2 > Comment utiliser </ h2 > < di…" at bounding box center [284, 124] width 311 height 175
paste textarea "[URL][DOMAIN_NAME]"
drag, startPoint x: 247, startPoint y: 137, endPoint x: 175, endPoint y: 136, distance: 72.1
click at [175, 136] on div "</ style > < div class = "howto-section" > < h2 > Comment utiliser </ h2 > < di…" at bounding box center [284, 124] width 311 height 175
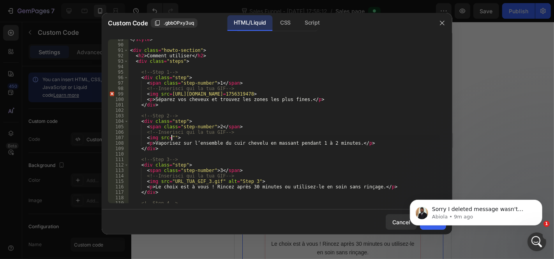
paste textarea "[URL][DOMAIN_NAME]"
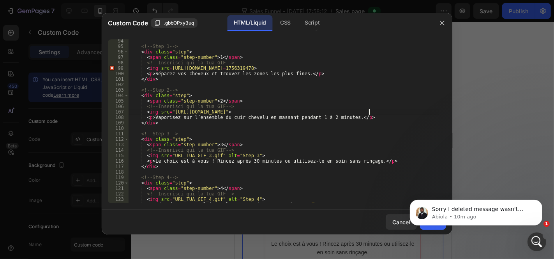
scroll to position [535, 0]
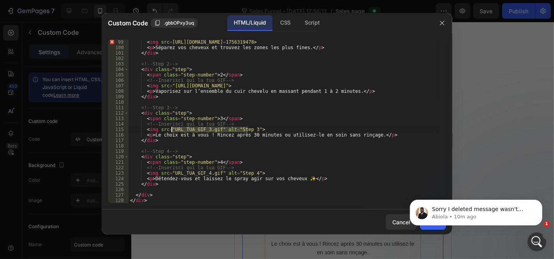
drag, startPoint x: 248, startPoint y: 131, endPoint x: 172, endPoint y: 129, distance: 75.3
click at [172, 129] on div "< img src = [URL][DOMAIN_NAME] = 1756319478 > < p > Séparez vos cheveux et trou…" at bounding box center [284, 126] width 311 height 175
paste textarea "[URL][DOMAIN_NAME]"
drag, startPoint x: 247, startPoint y: 173, endPoint x: 171, endPoint y: 172, distance: 76.0
click at [171, 172] on div "< img src = [URL][DOMAIN_NAME] = 1756319478 > < p > Séparez vos cheveux et trou…" at bounding box center [284, 126] width 311 height 175
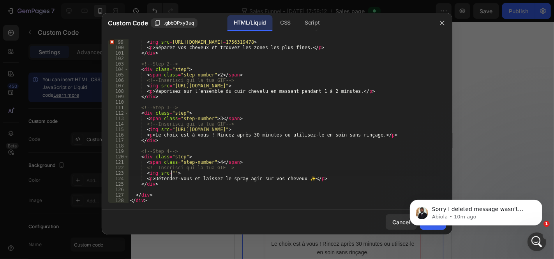
paste textarea "[URL][DOMAIN_NAME]"
type textarea "<img src="[URL][DOMAIN_NAME]">"
click at [539, 204] on button "Dismiss notification" at bounding box center [540, 202] width 10 height 10
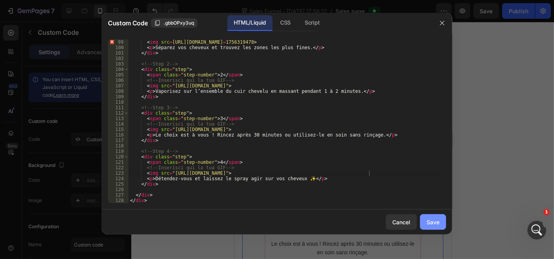
click at [430, 222] on div "Save" at bounding box center [433, 222] width 13 height 8
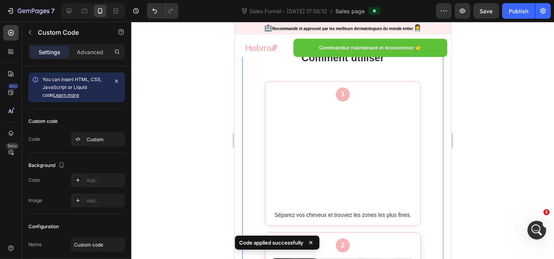
scroll to position [1863, 0]
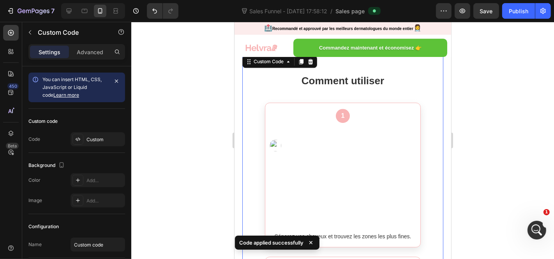
click at [361, 160] on img at bounding box center [342, 176] width 143 height 97
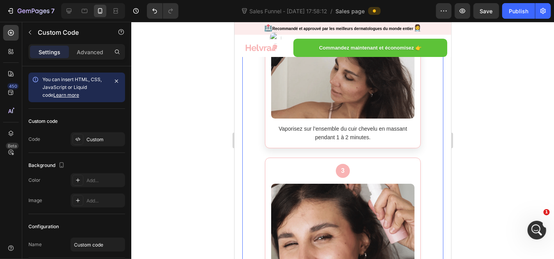
scroll to position [1950, 0]
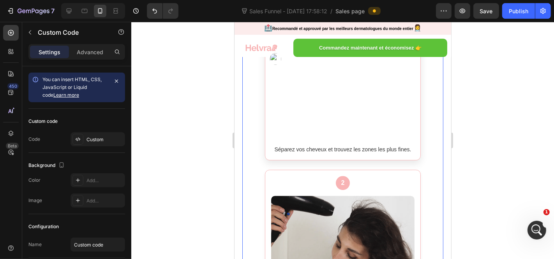
click at [321, 98] on img at bounding box center [342, 89] width 143 height 97
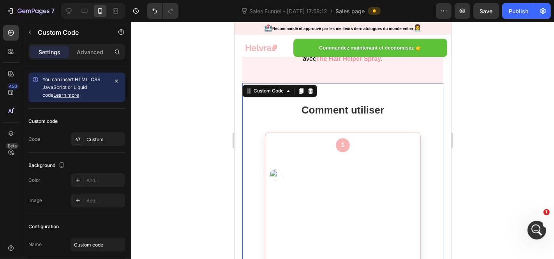
scroll to position [1819, 0]
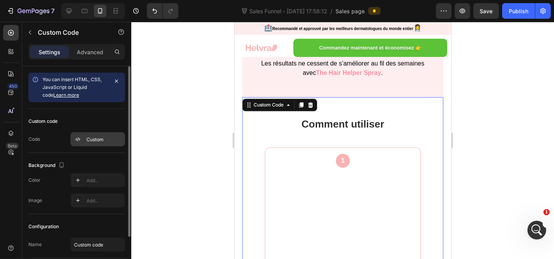
click at [99, 136] on div "Custom" at bounding box center [105, 139] width 37 height 7
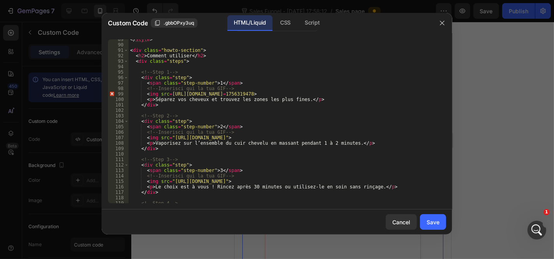
scroll to position [483, 0]
drag, startPoint x: 367, startPoint y: 94, endPoint x: 168, endPoint y: 94, distance: 198.9
click at [168, 94] on div "</ style > < div class = "howto-section" > < h2 > Comment utiliser </ h2 > < di…" at bounding box center [284, 124] width 311 height 175
paste textarea "[URL][DOMAIN_NAME]""
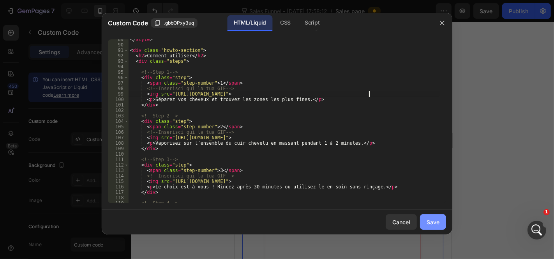
type textarea "<img src="[URL][DOMAIN_NAME]">"
click at [428, 227] on button "Save" at bounding box center [433, 222] width 26 height 16
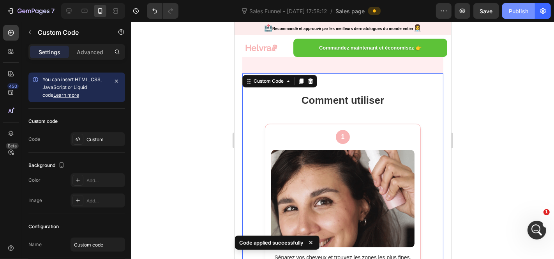
scroll to position [1950, 0]
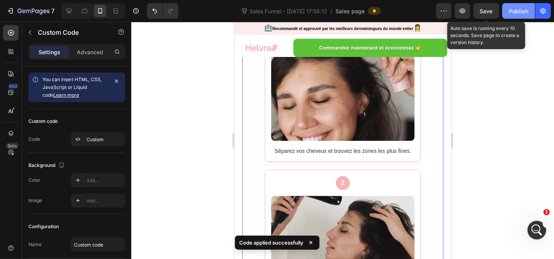
drag, startPoint x: 494, startPoint y: 9, endPoint x: 520, endPoint y: 9, distance: 26.1
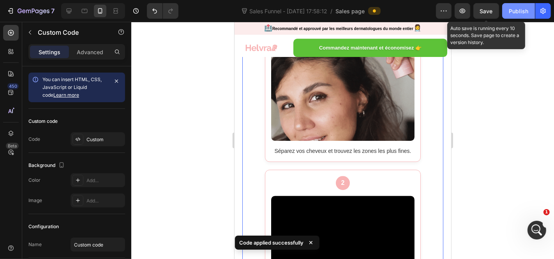
click at [493, 9] on button "Save" at bounding box center [487, 11] width 26 height 16
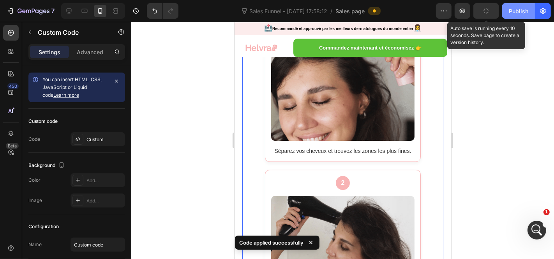
click at [521, 9] on div "Publish" at bounding box center [518, 11] width 19 height 8
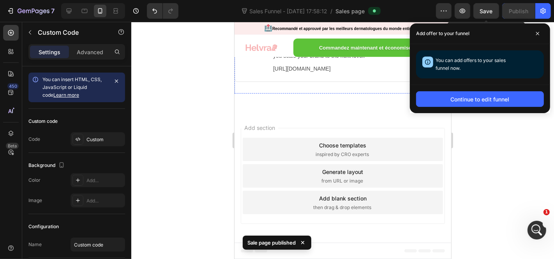
scroll to position [5376, 0]
click at [536, 33] on icon at bounding box center [538, 34] width 4 height 4
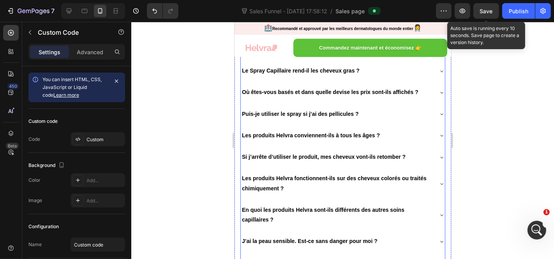
scroll to position [4542, 0]
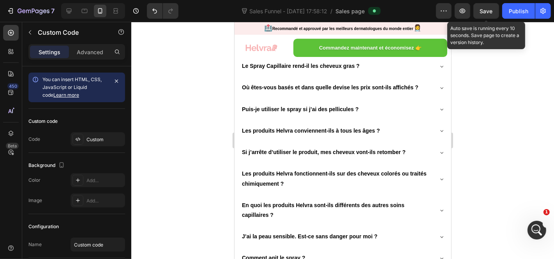
click at [484, 9] on span "Save" at bounding box center [486, 11] width 13 height 7
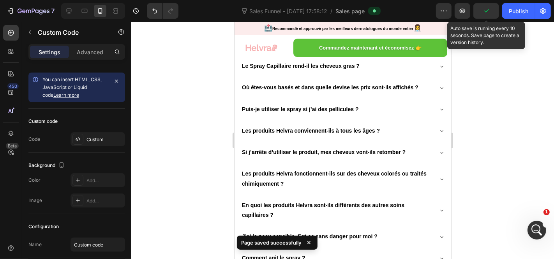
click at [484, 9] on icon "button" at bounding box center [487, 11] width 8 height 8
